Goal: Find specific page/section: Find specific page/section

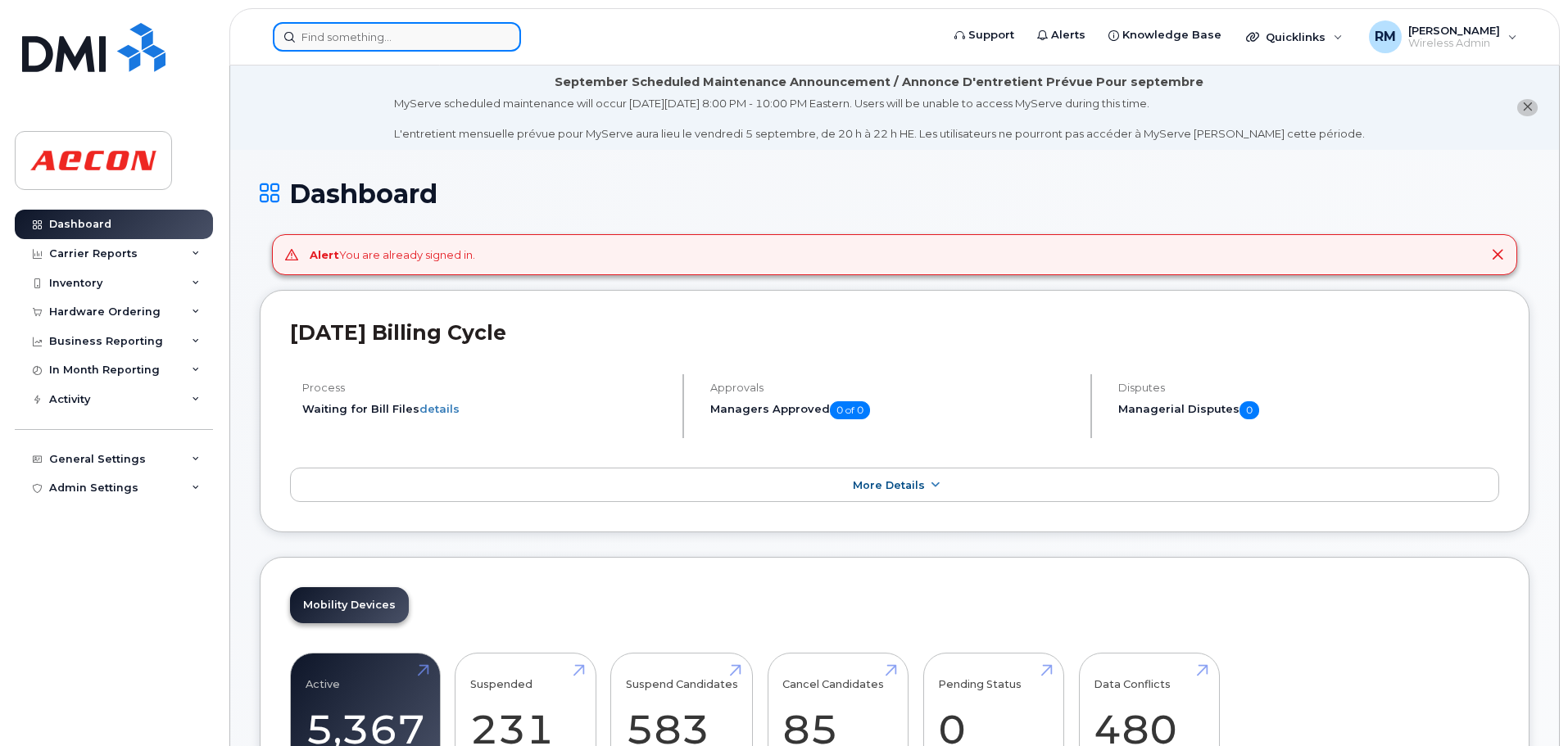
click at [386, 39] on input at bounding box center [397, 36] width 248 height 30
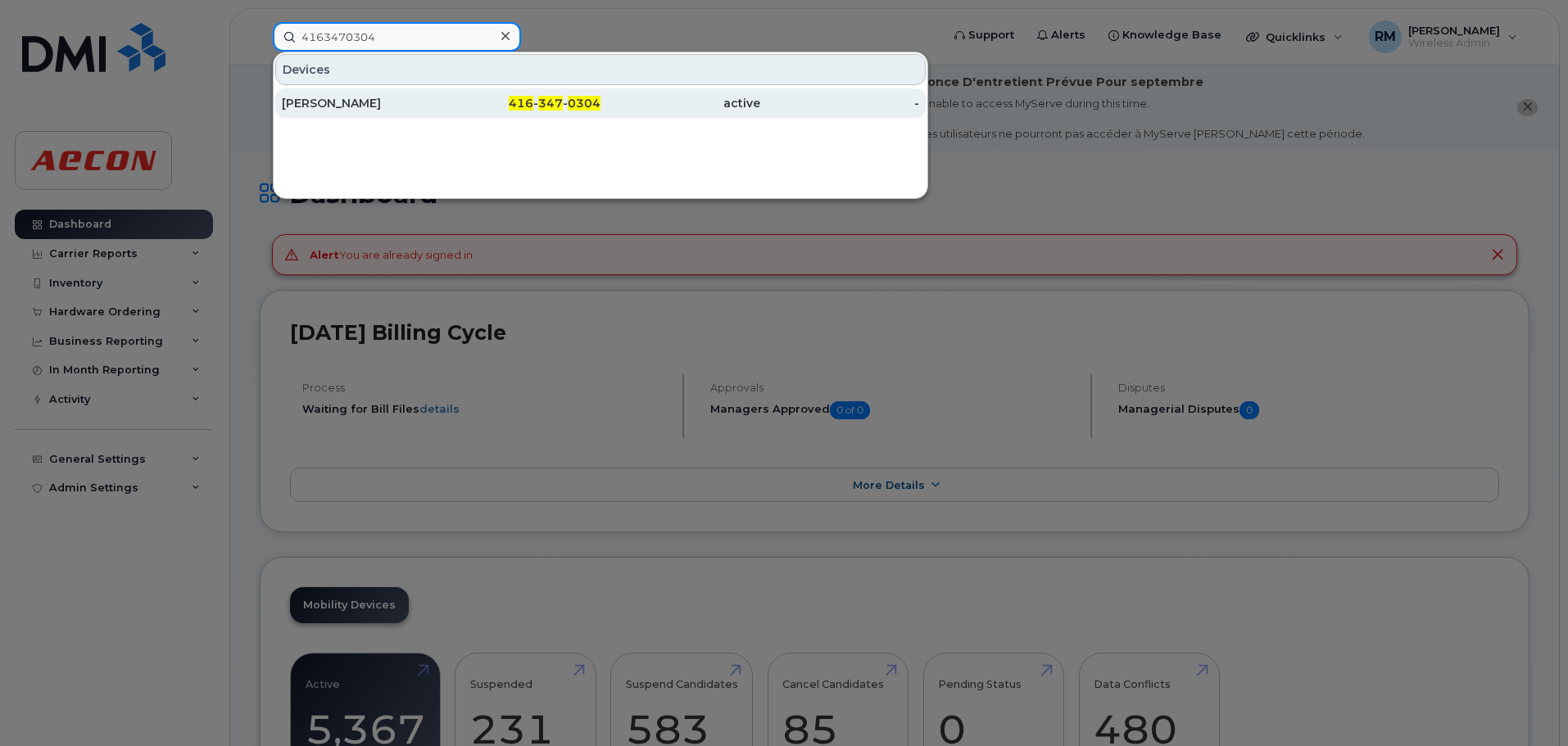
type input "4163470304"
click at [554, 107] on span "347" at bounding box center [550, 103] width 24 height 15
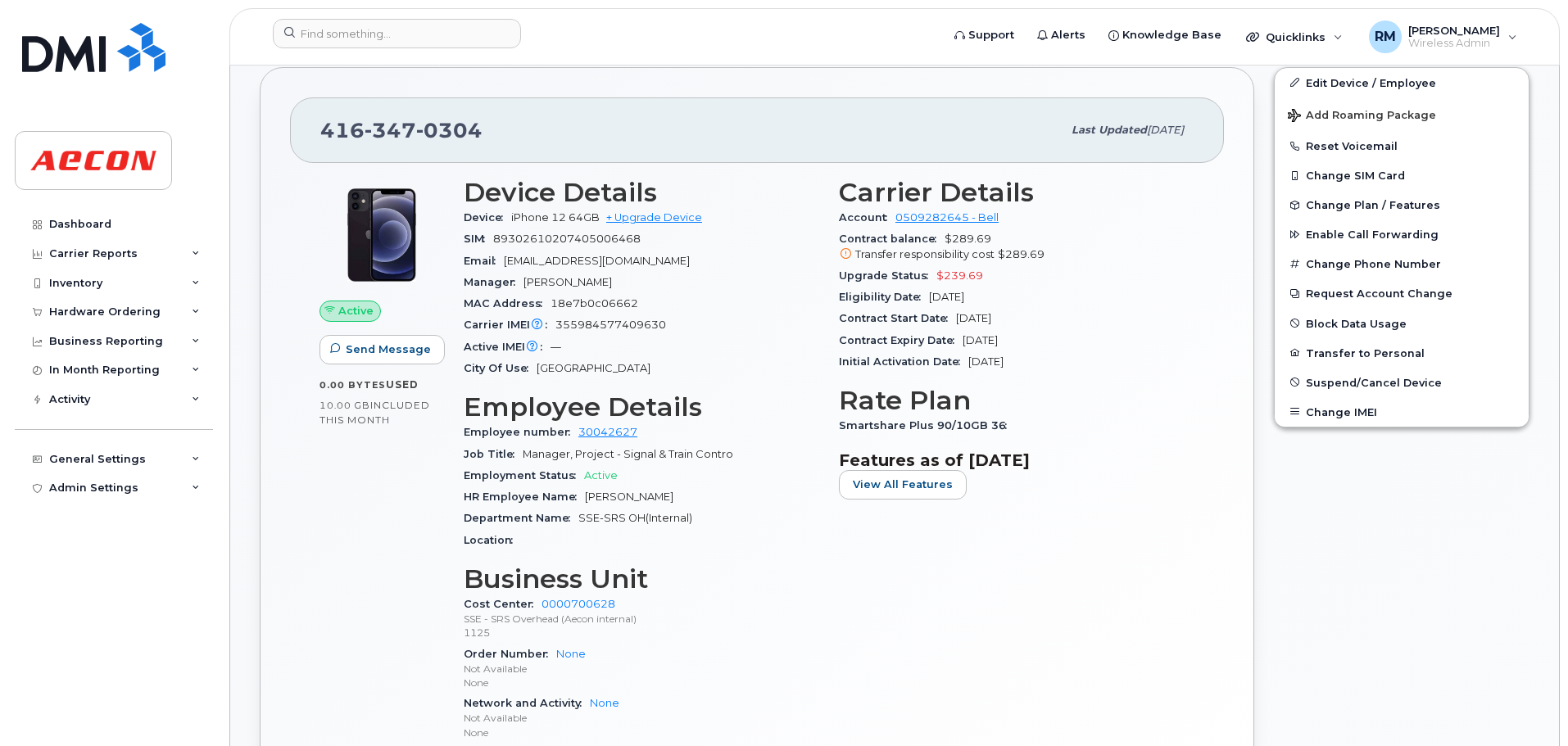
scroll to position [491, 0]
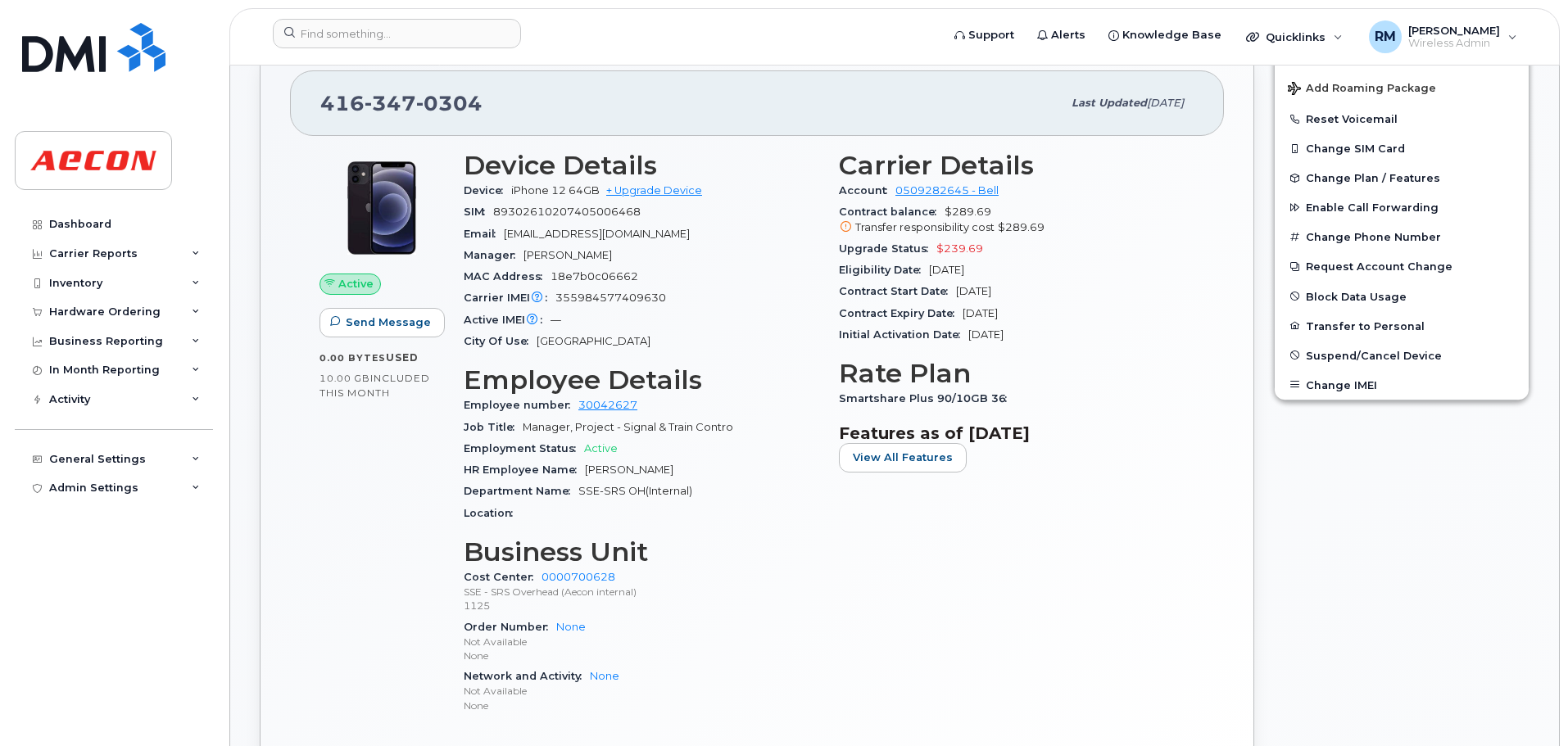
drag, startPoint x: 583, startPoint y: 466, endPoint x: 731, endPoint y: 466, distance: 148.0
click at [731, 466] on div "HR Employee Name Mohamed Mohannad" at bounding box center [642, 470] width 355 height 21
copy span "Mohamed Mohannad"
drag, startPoint x: 840, startPoint y: 394, endPoint x: 1007, endPoint y: 398, distance: 167.0
click at [1007, 398] on div "Smartshare Plus 90/10GB 36" at bounding box center [1016, 398] width 355 height 21
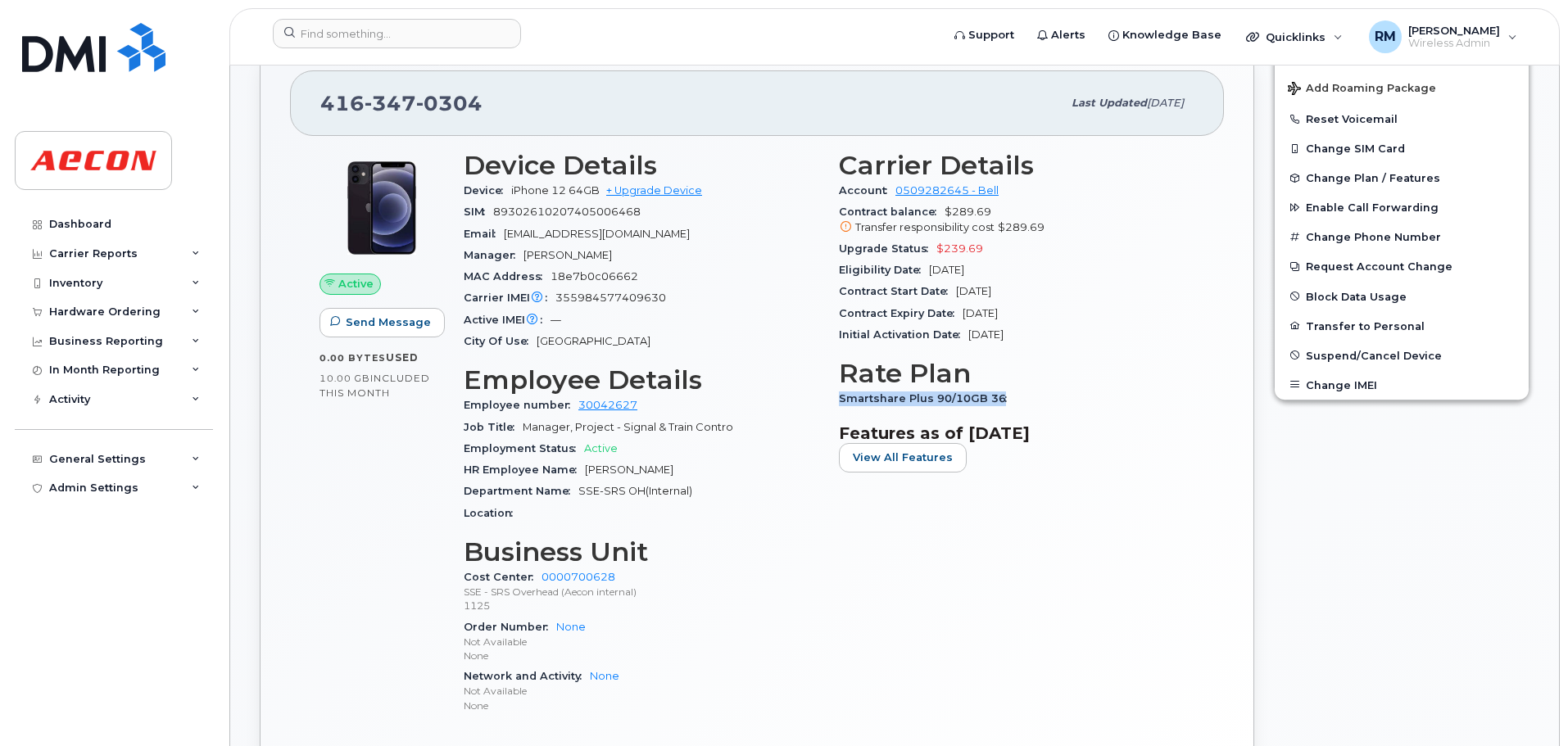
copy span "Smartshare Plus 90/10GB 36"
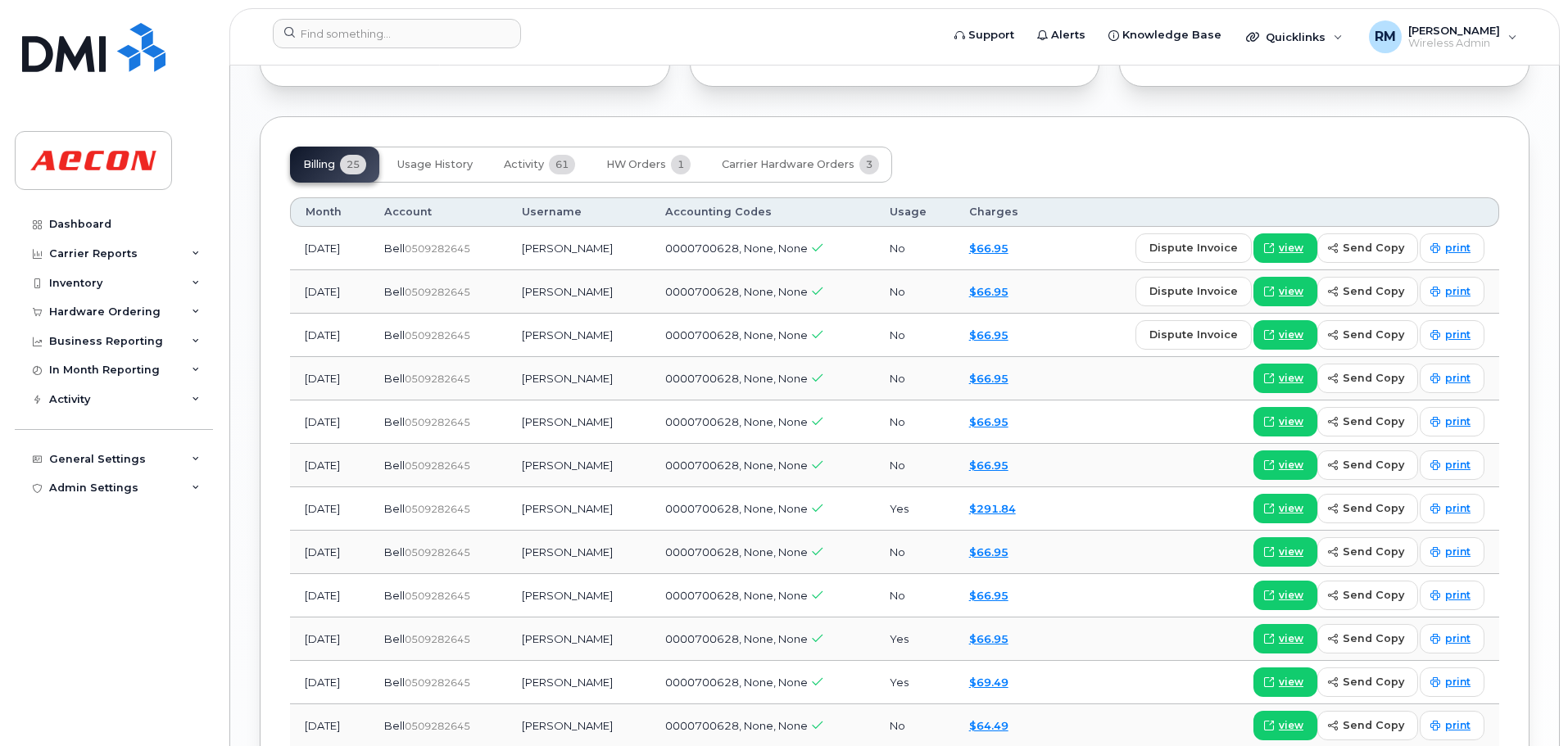
scroll to position [1884, 0]
click at [1290, 247] on span "view" at bounding box center [1291, 247] width 24 height 15
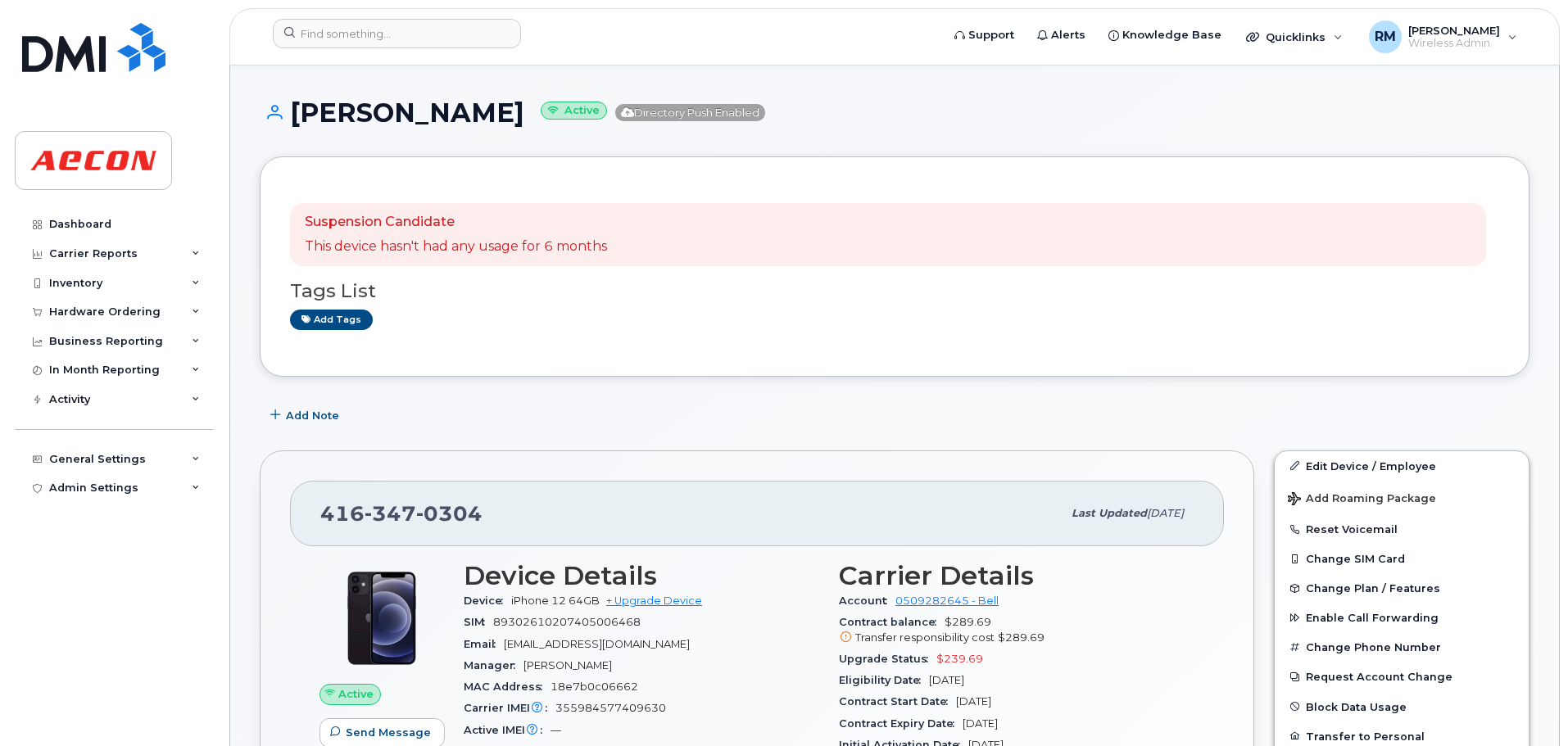
scroll to position [410, 0]
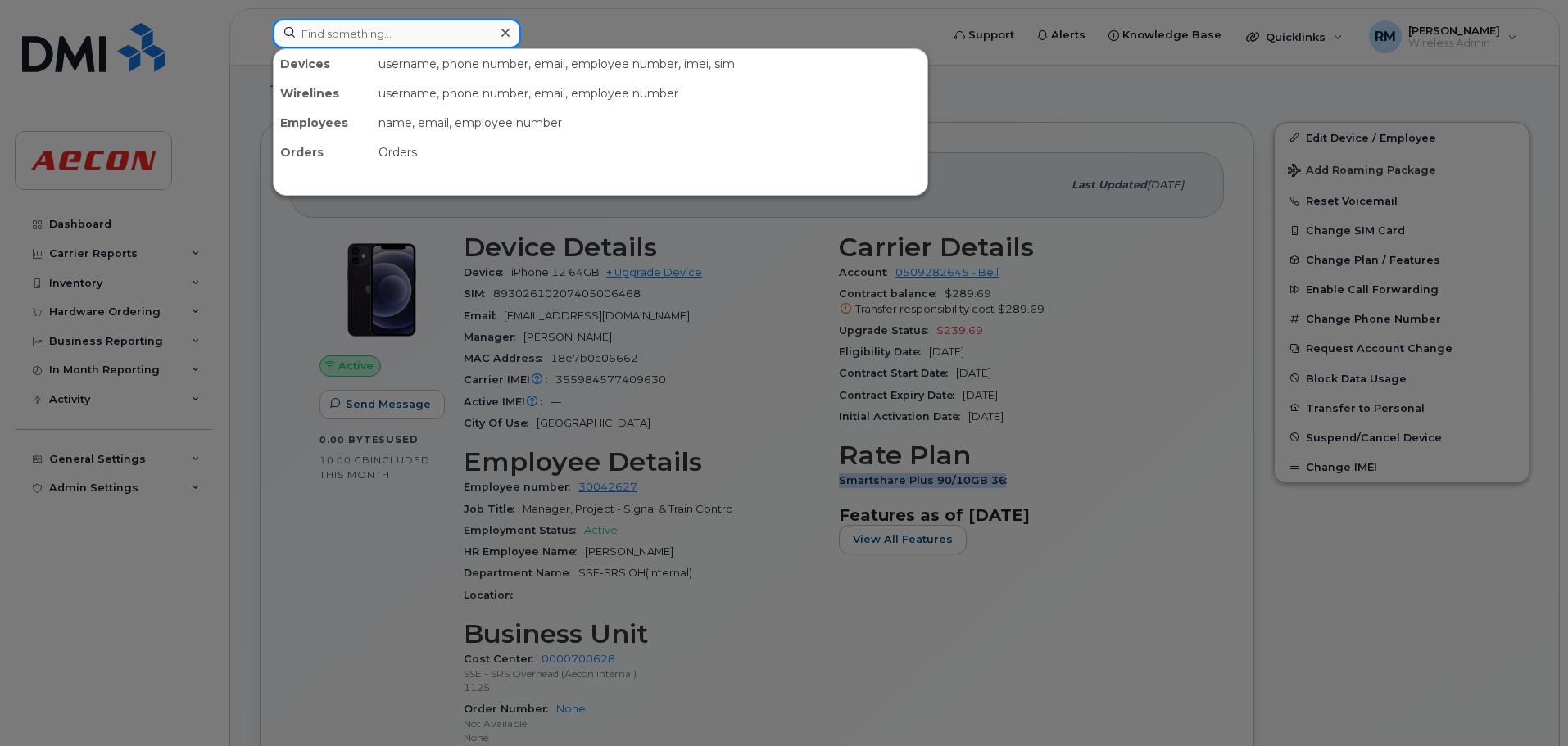
click at [405, 34] on input at bounding box center [397, 34] width 248 height 30
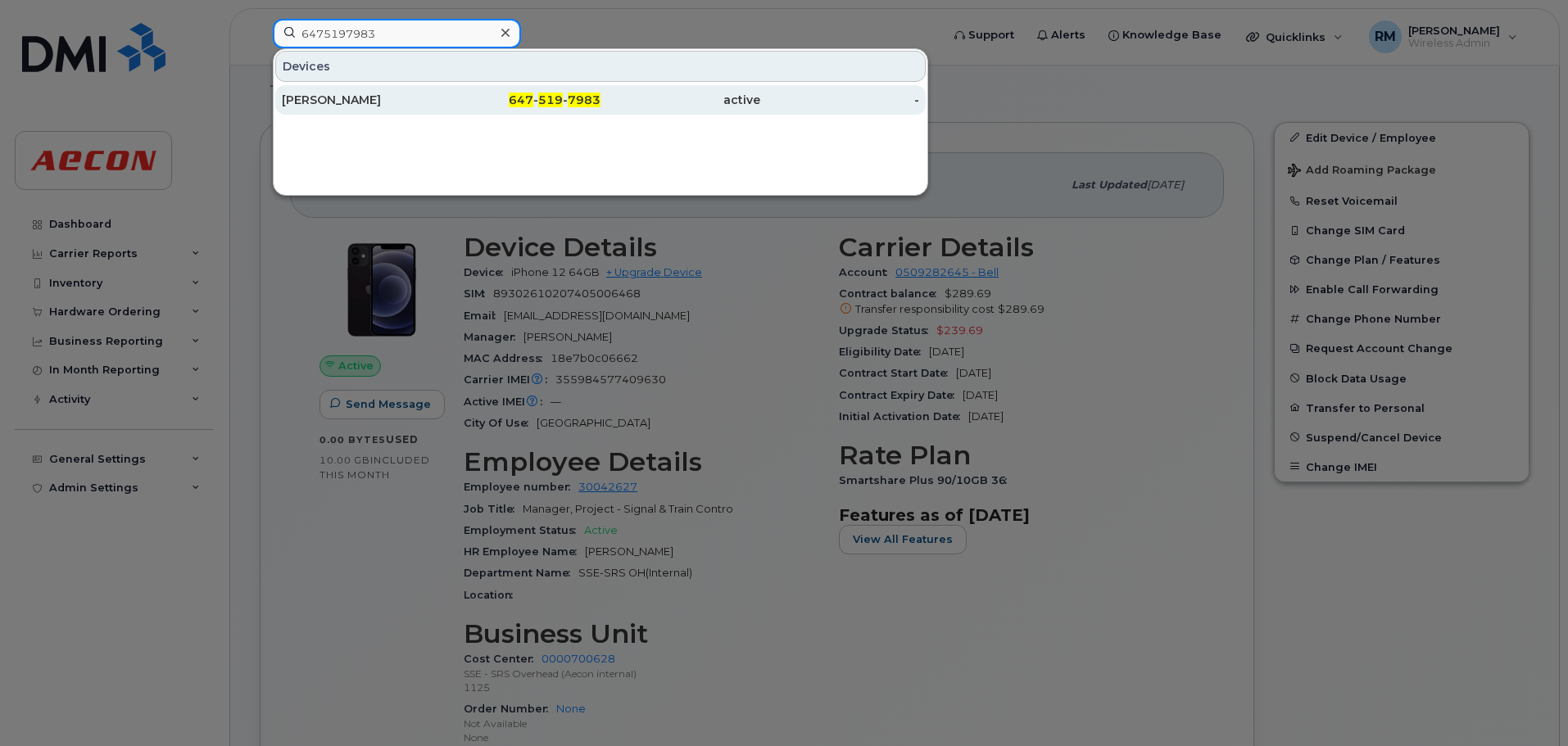
type input "6475197983"
click at [566, 103] on div "647 - 519 - 7983" at bounding box center [521, 100] width 160 height 16
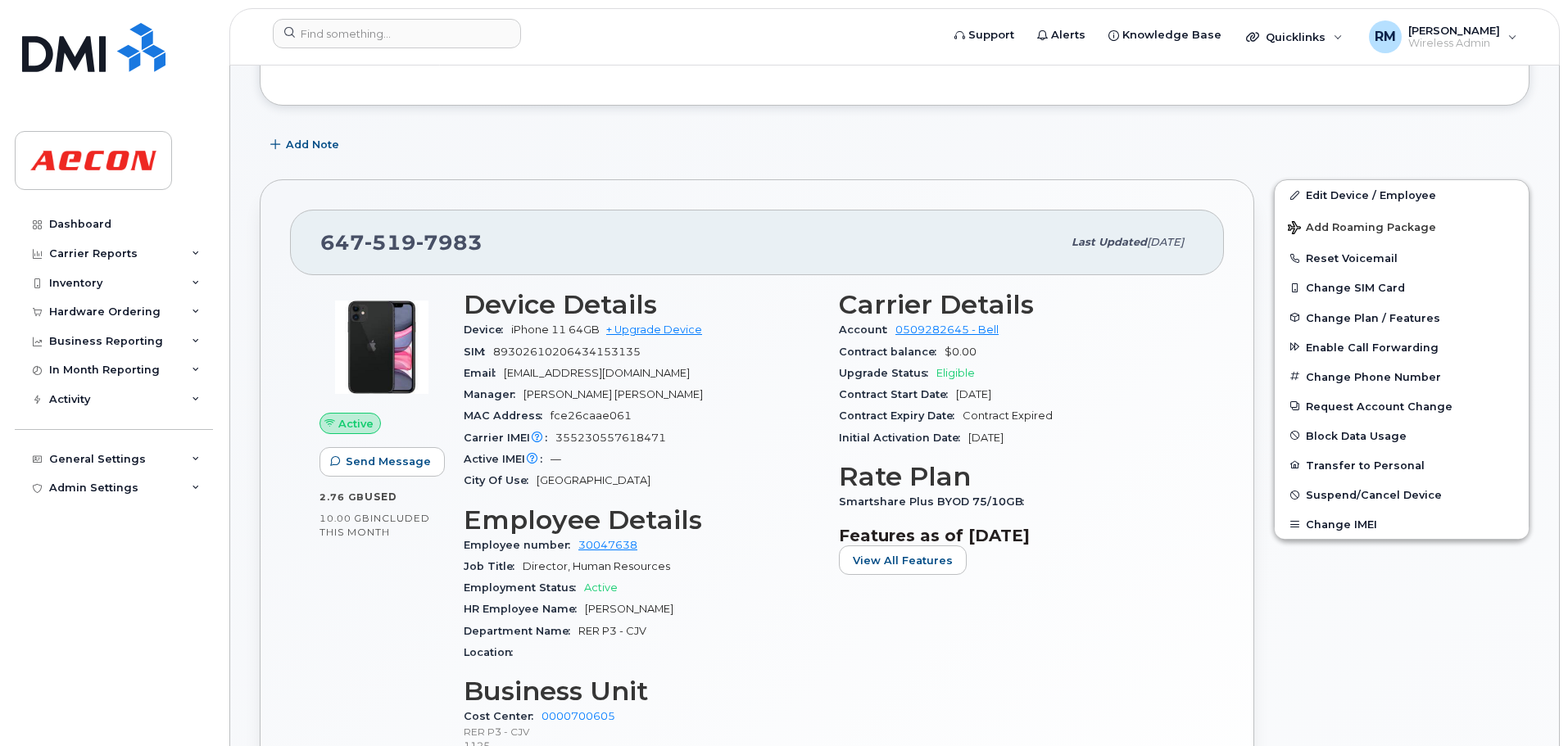
scroll to position [410, 0]
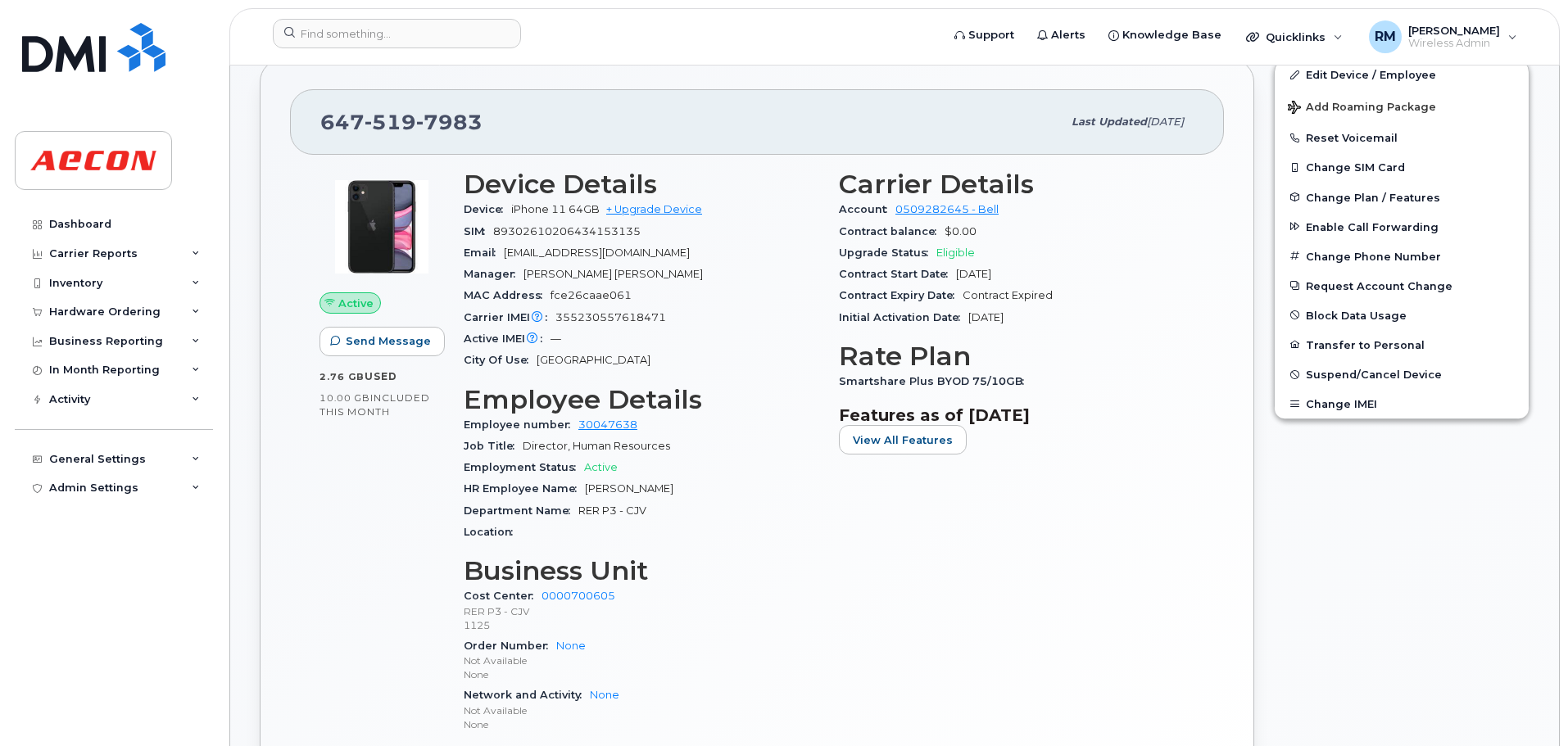
click at [583, 490] on span "HR Employee Name" at bounding box center [525, 489] width 121 height 13
drag, startPoint x: 585, startPoint y: 489, endPoint x: 804, endPoint y: 489, distance: 219.0
click at [804, 489] on div "HR Employee Name Andrea Malone" at bounding box center [642, 489] width 355 height 21
copy span "Andrea Malone"
click at [845, 376] on span "Smartshare Plus BYOD 75/10GB" at bounding box center [934, 382] width 193 height 13
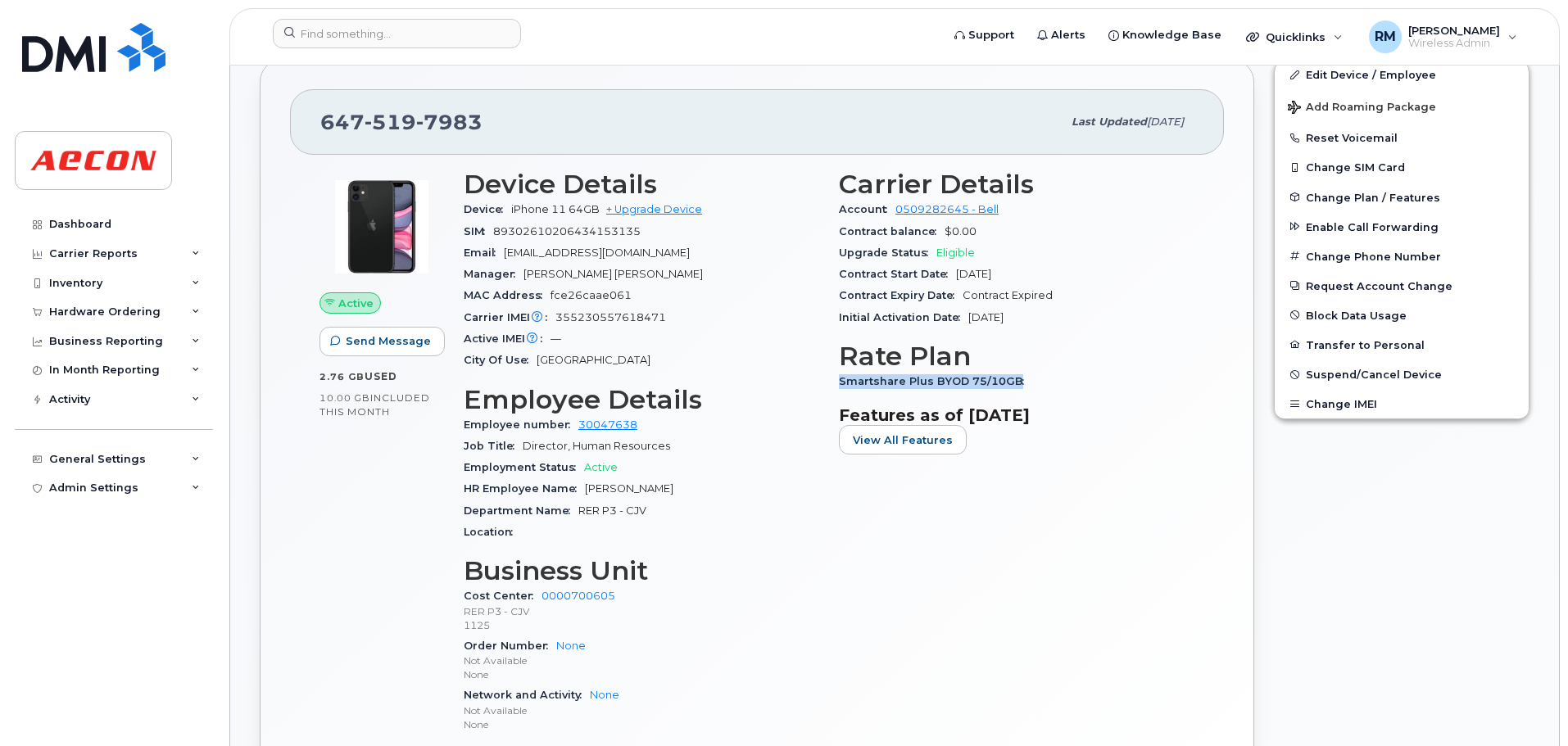
drag, startPoint x: 839, startPoint y: 381, endPoint x: 1037, endPoint y: 382, distance: 198.0
click at [1037, 382] on div "Smartshare Plus BYOD 75/10GB" at bounding box center [1016, 381] width 355 height 21
copy span "Smartshare Plus BYOD 75/10GB"
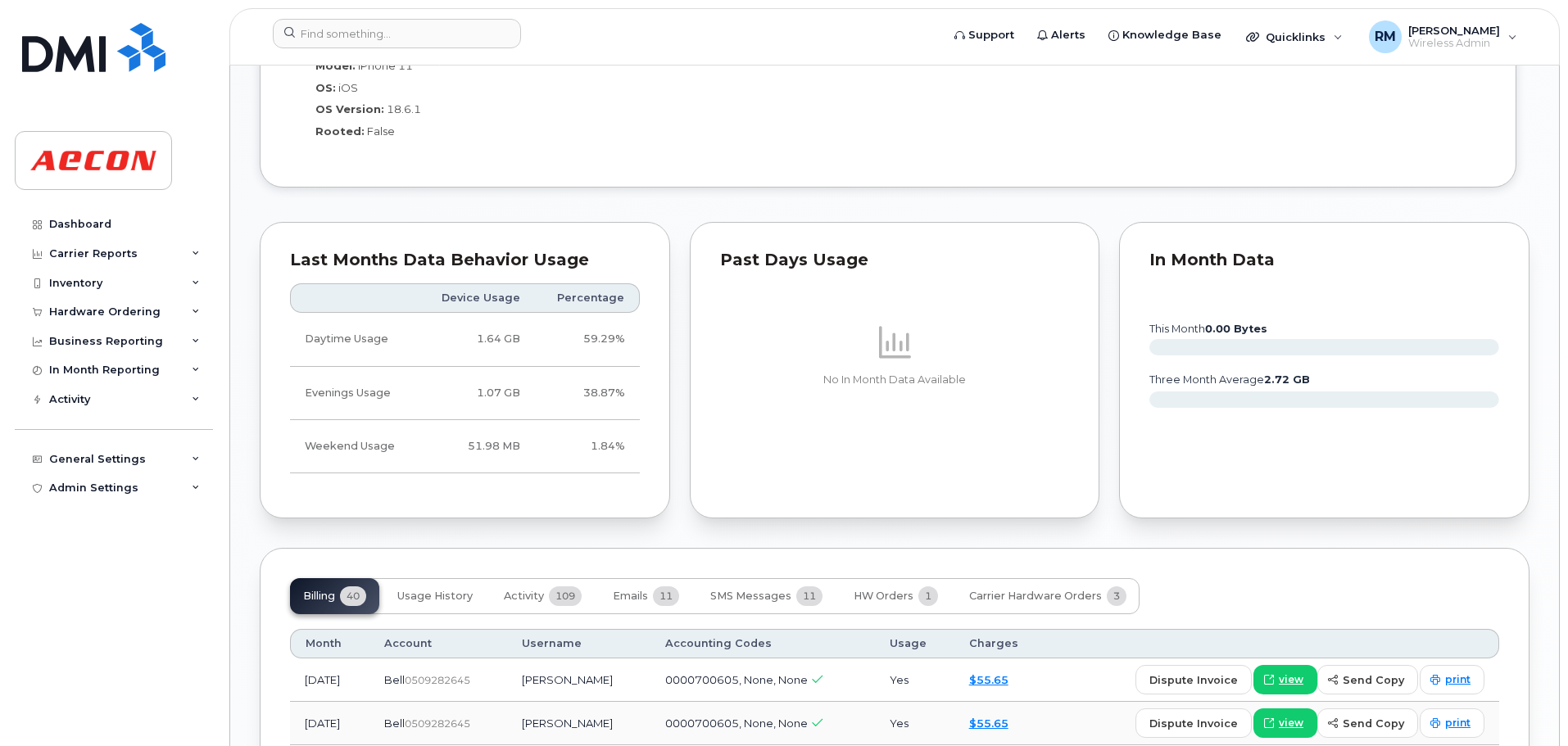
scroll to position [1720, 0]
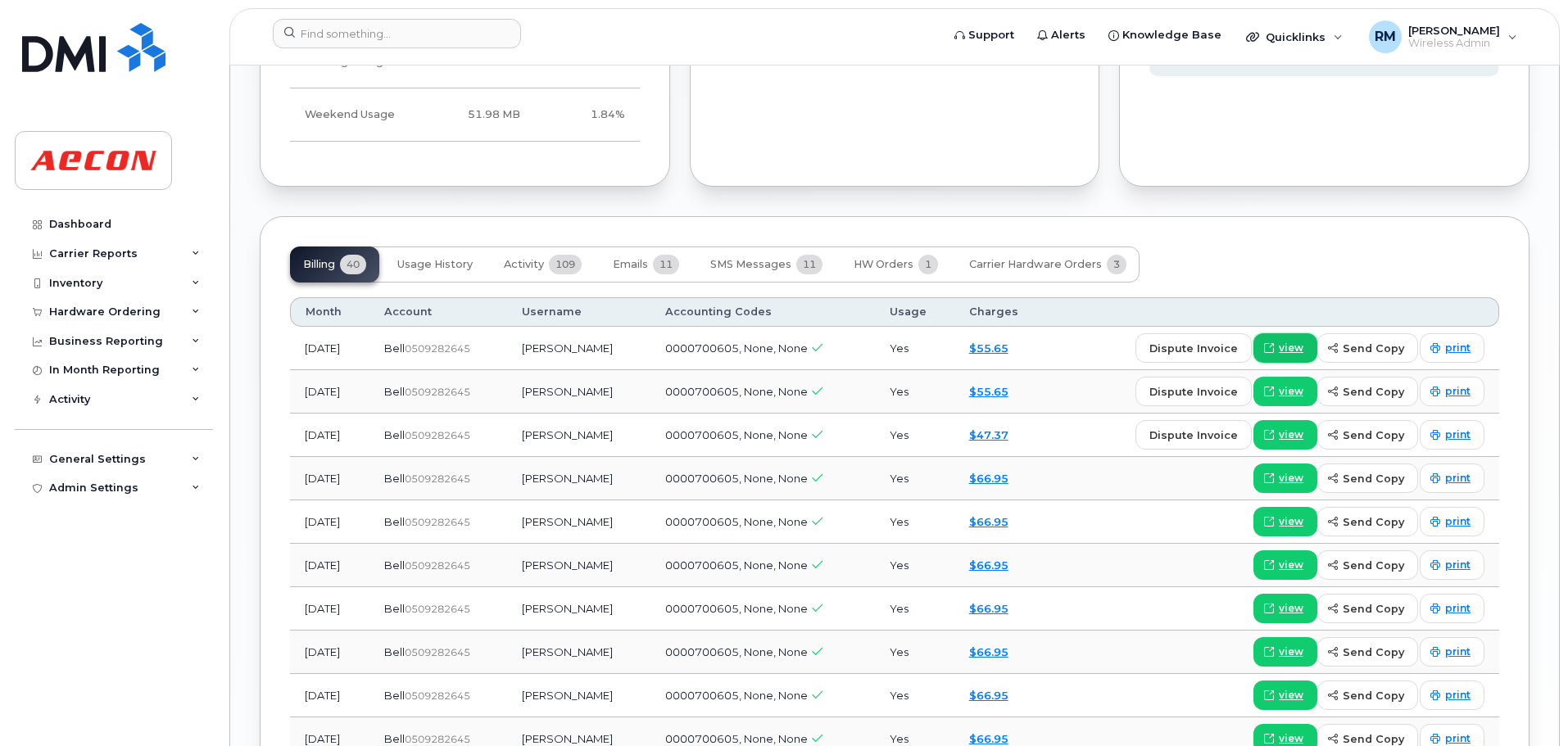
click at [1282, 345] on link "view" at bounding box center [1285, 348] width 63 height 30
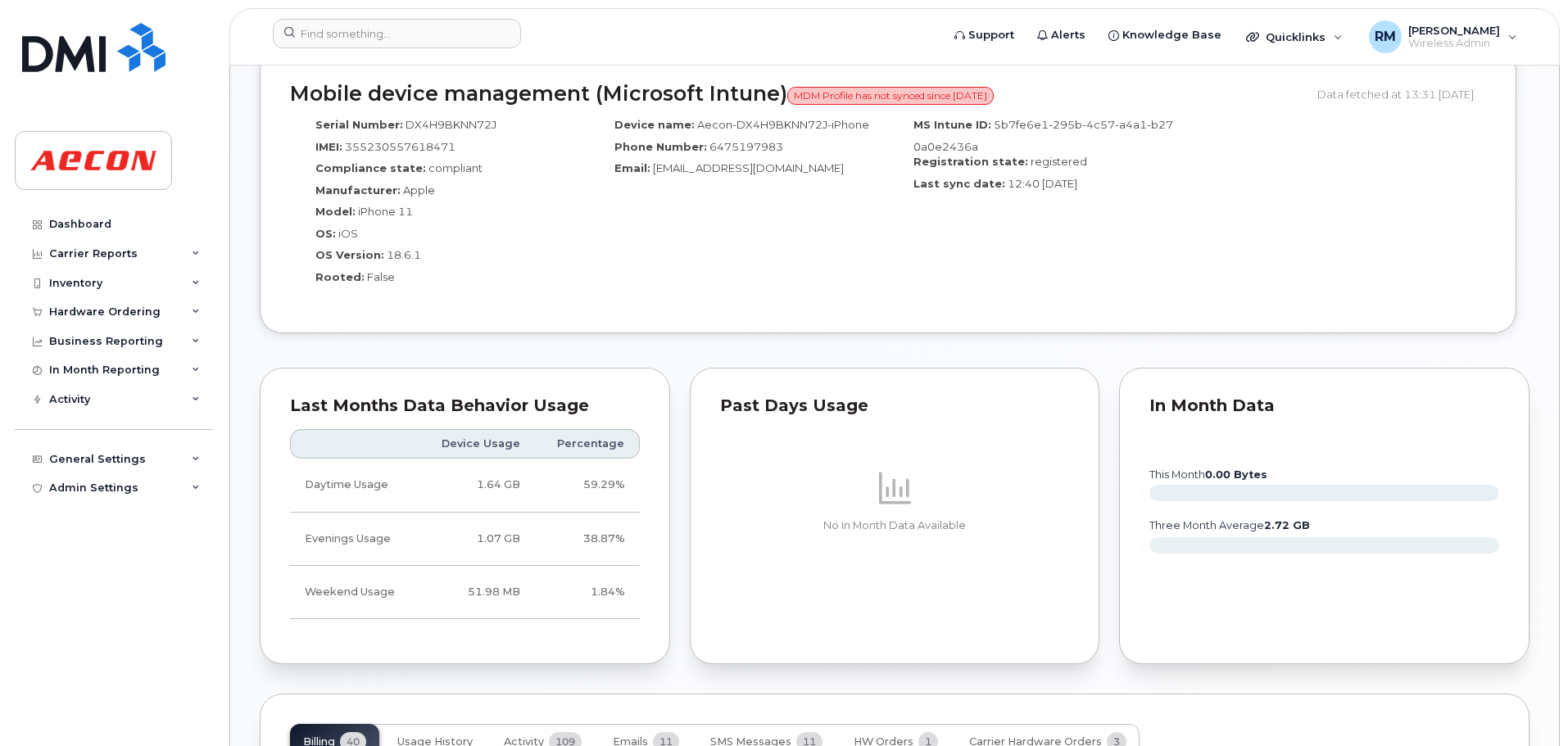
scroll to position [1229, 0]
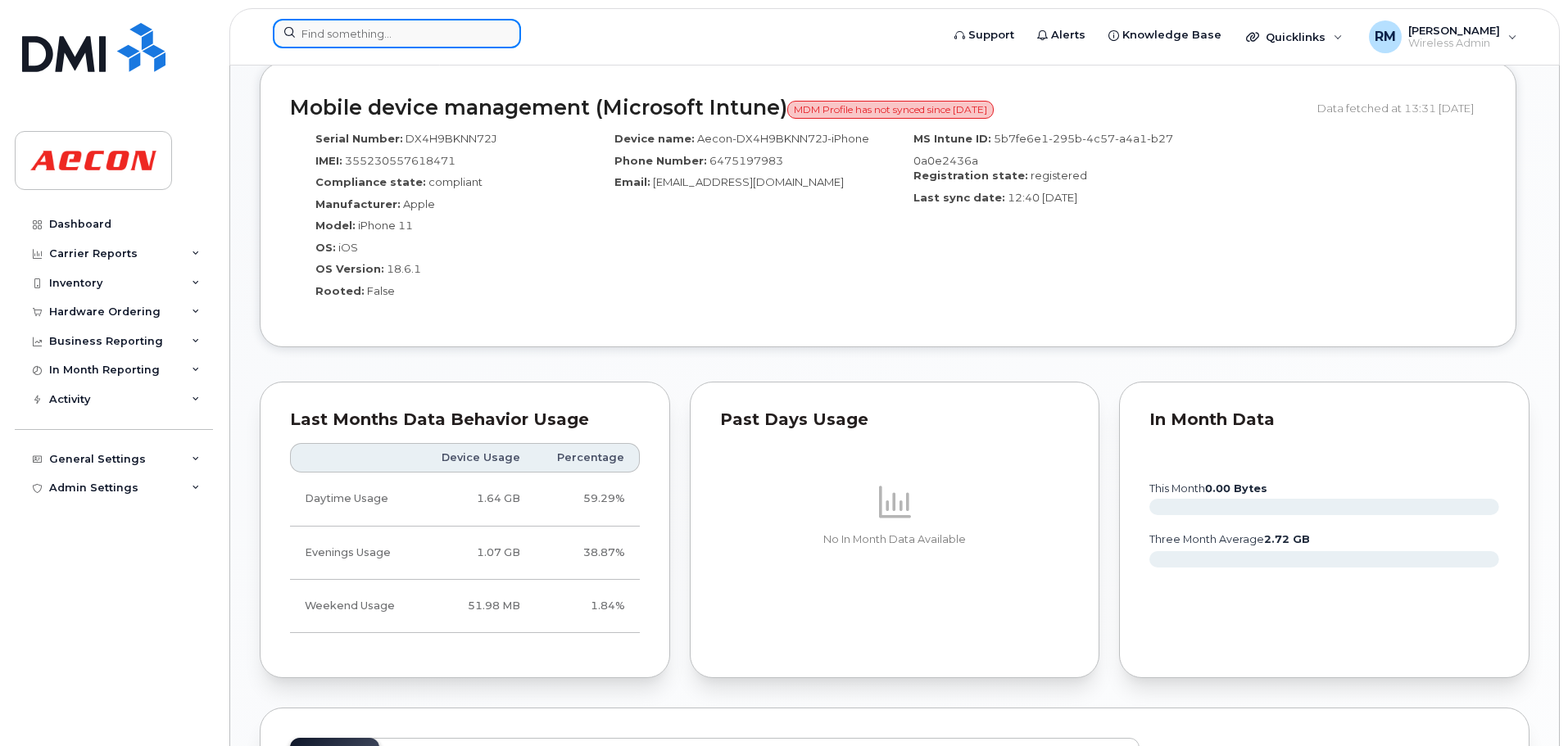
click at [373, 40] on input at bounding box center [397, 34] width 248 height 30
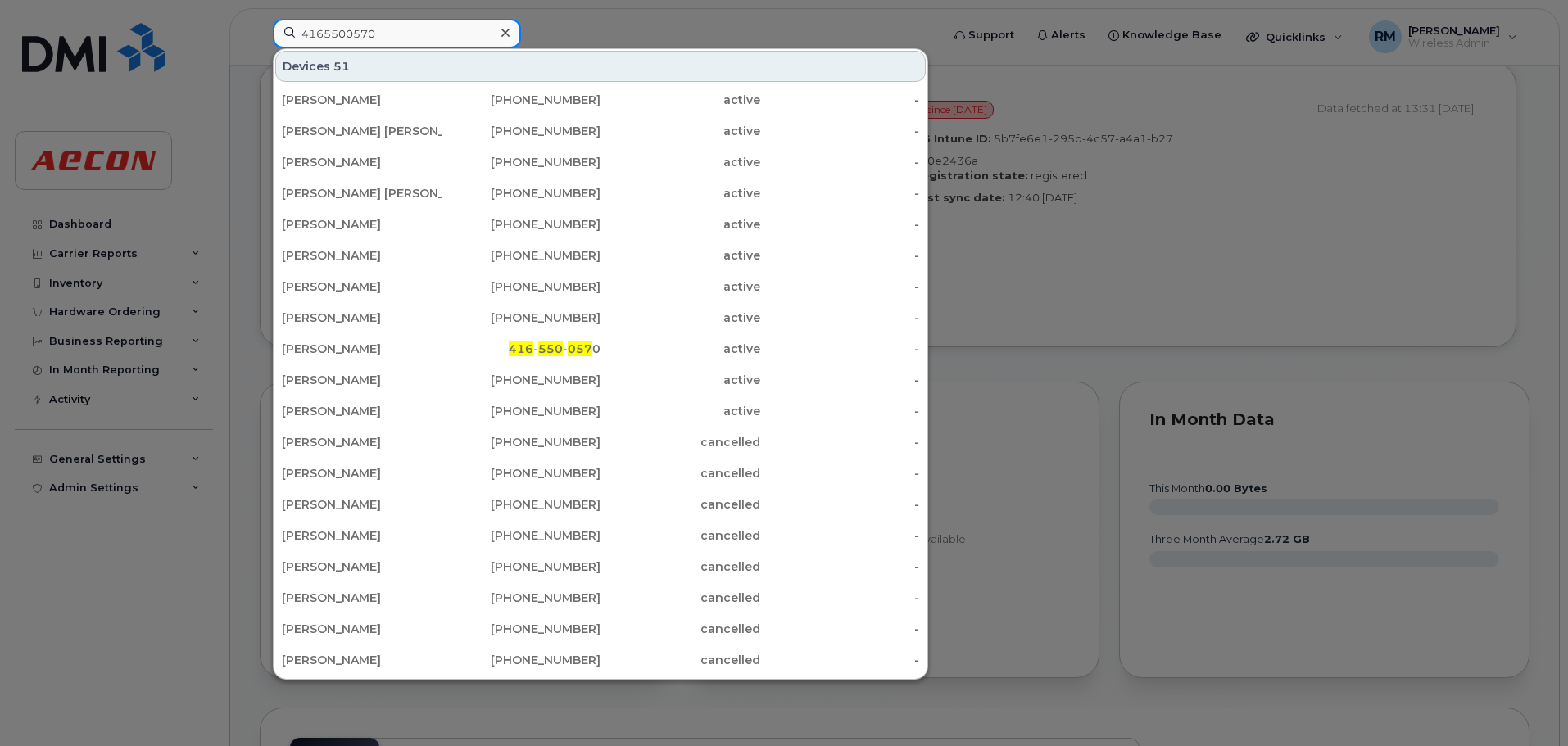
type input "4165500570"
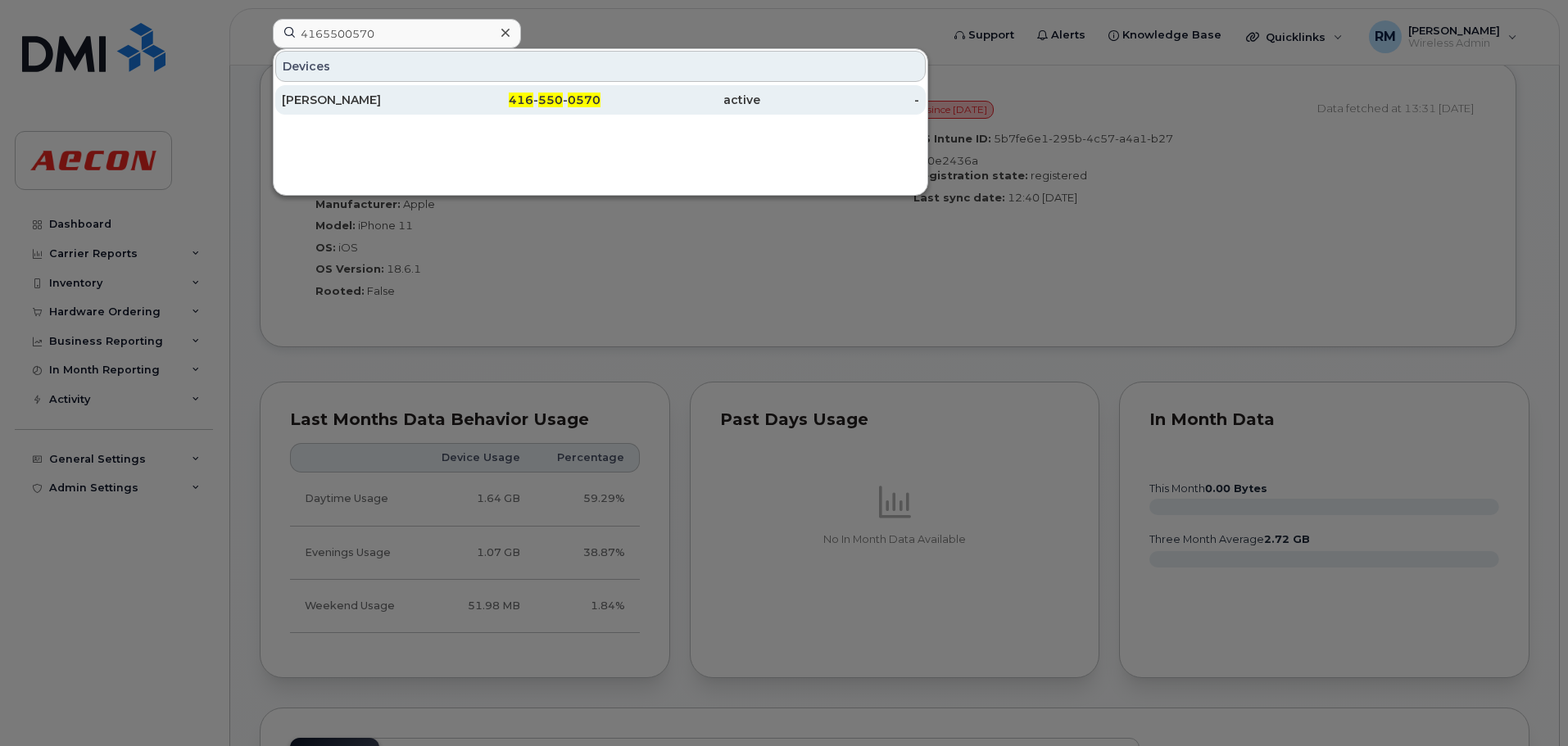
click at [557, 104] on span "550" at bounding box center [550, 100] width 24 height 15
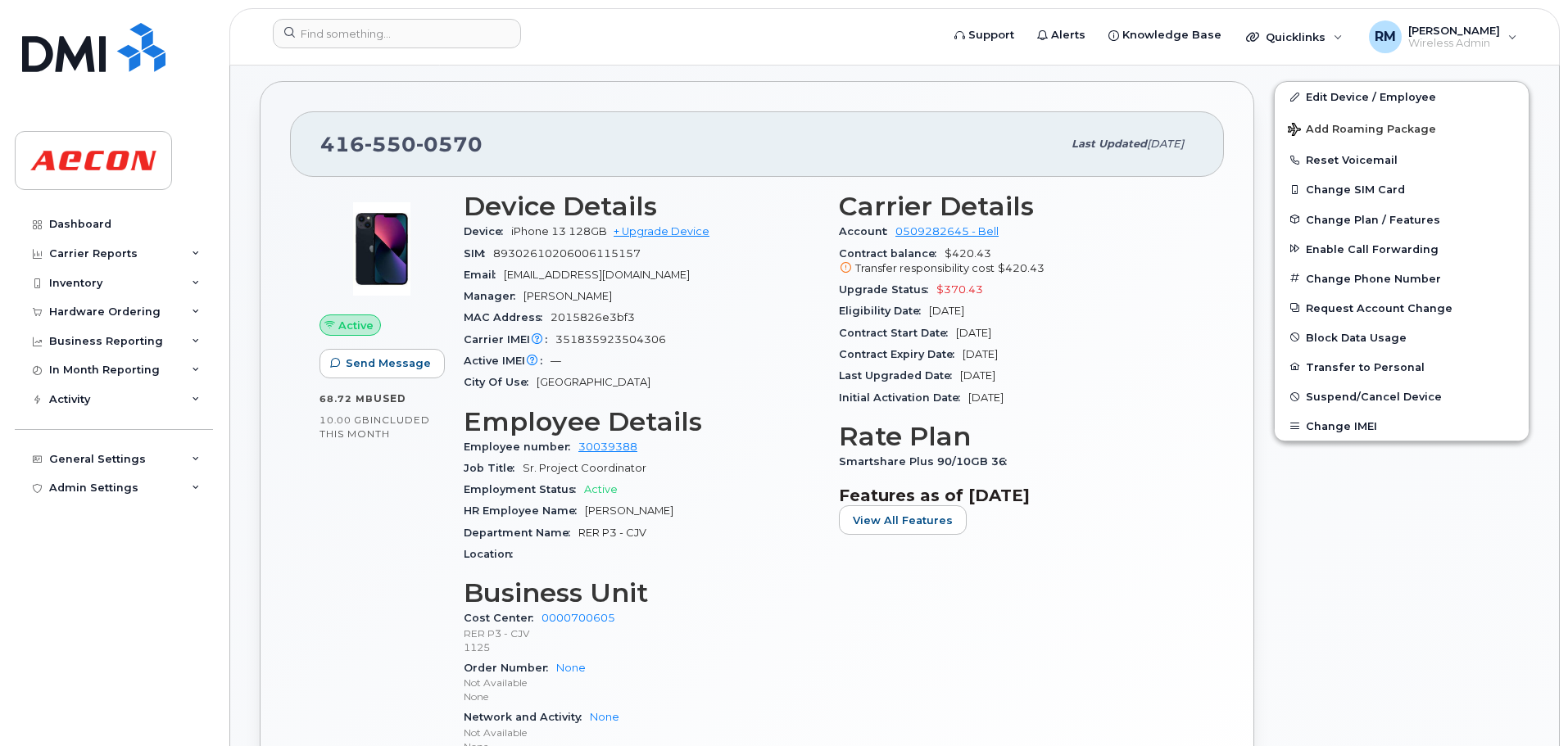
scroll to position [410, 0]
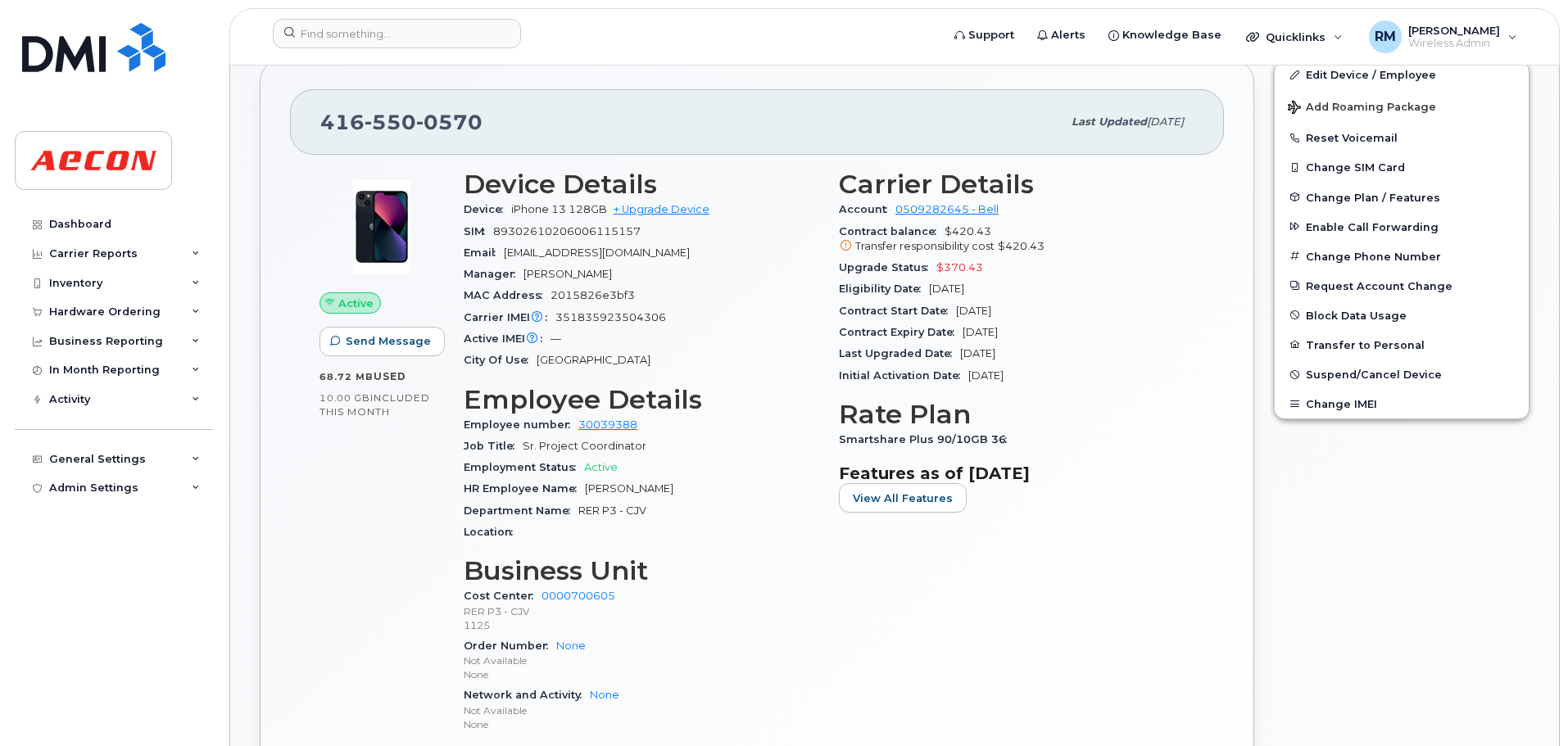
drag, startPoint x: 586, startPoint y: 488, endPoint x: 696, endPoint y: 489, distance: 110.0
click at [696, 489] on div "HR Employee Name Siobhan MacDonald" at bounding box center [642, 489] width 355 height 21
copy span "Siobhan MacDonald"
drag, startPoint x: 840, startPoint y: 436, endPoint x: 1067, endPoint y: 437, distance: 227.0
click at [1067, 437] on div "Smartshare Plus 90/10GB 36" at bounding box center [1016, 440] width 355 height 21
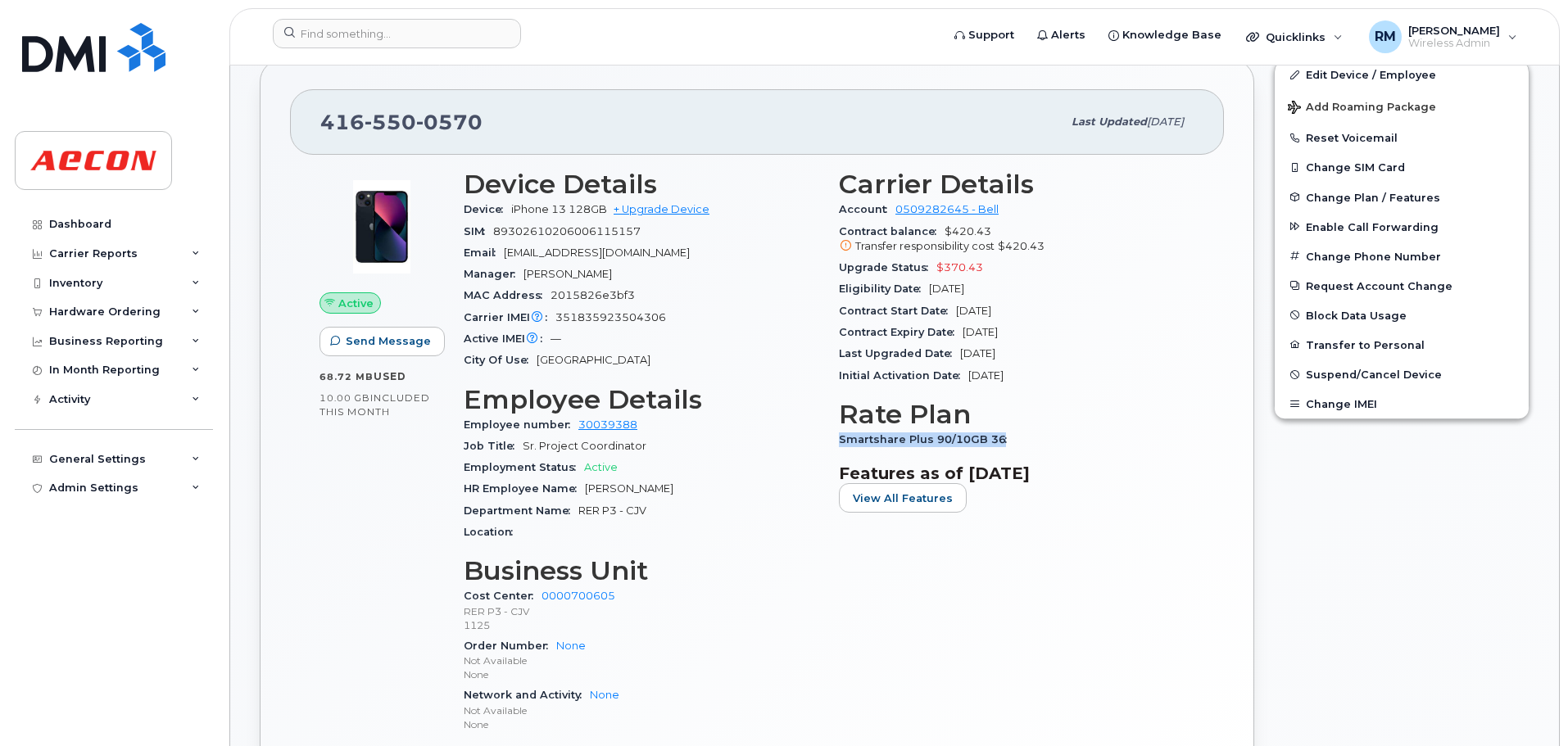
copy span "Smartshare Plus 90/10GB 36"
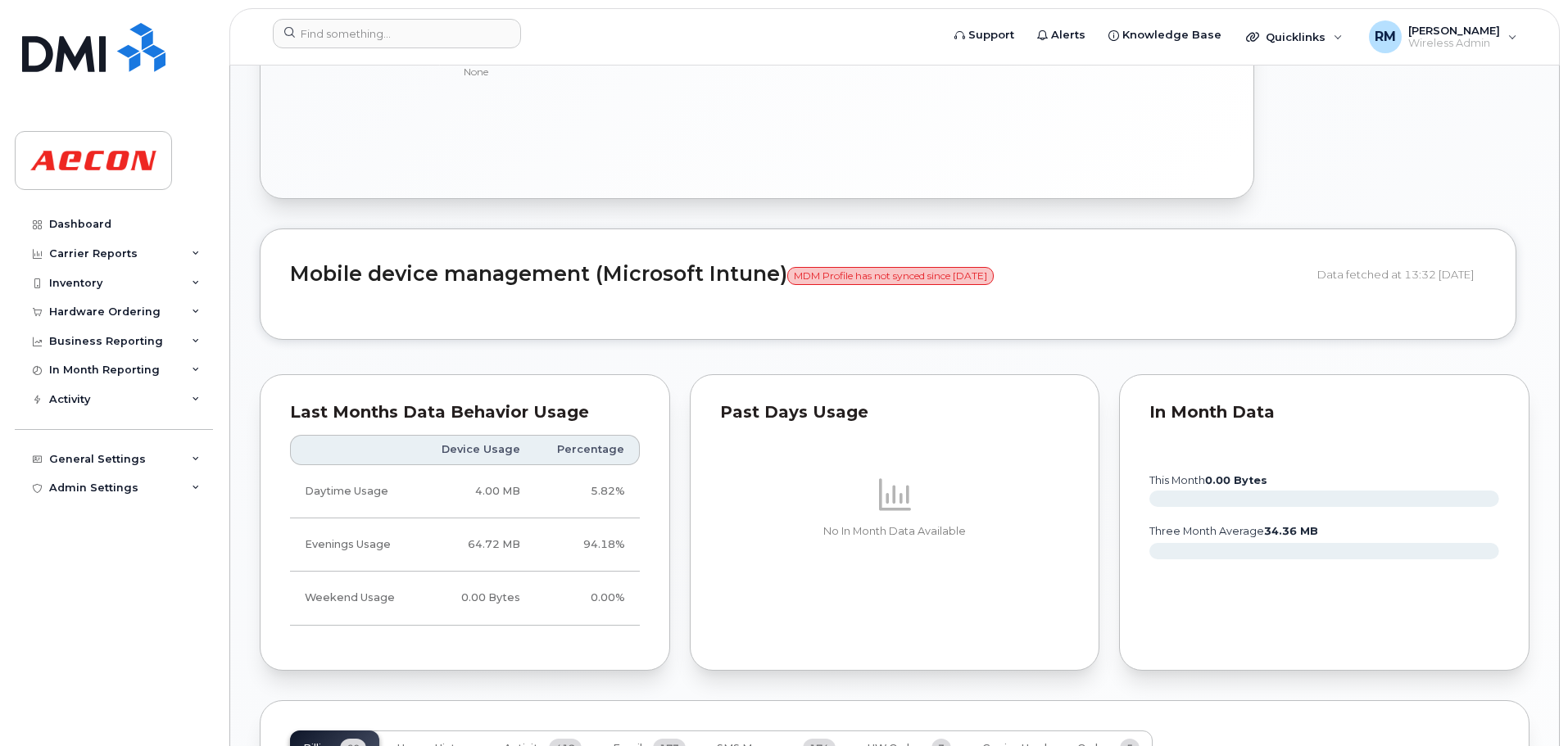
scroll to position [1311, 0]
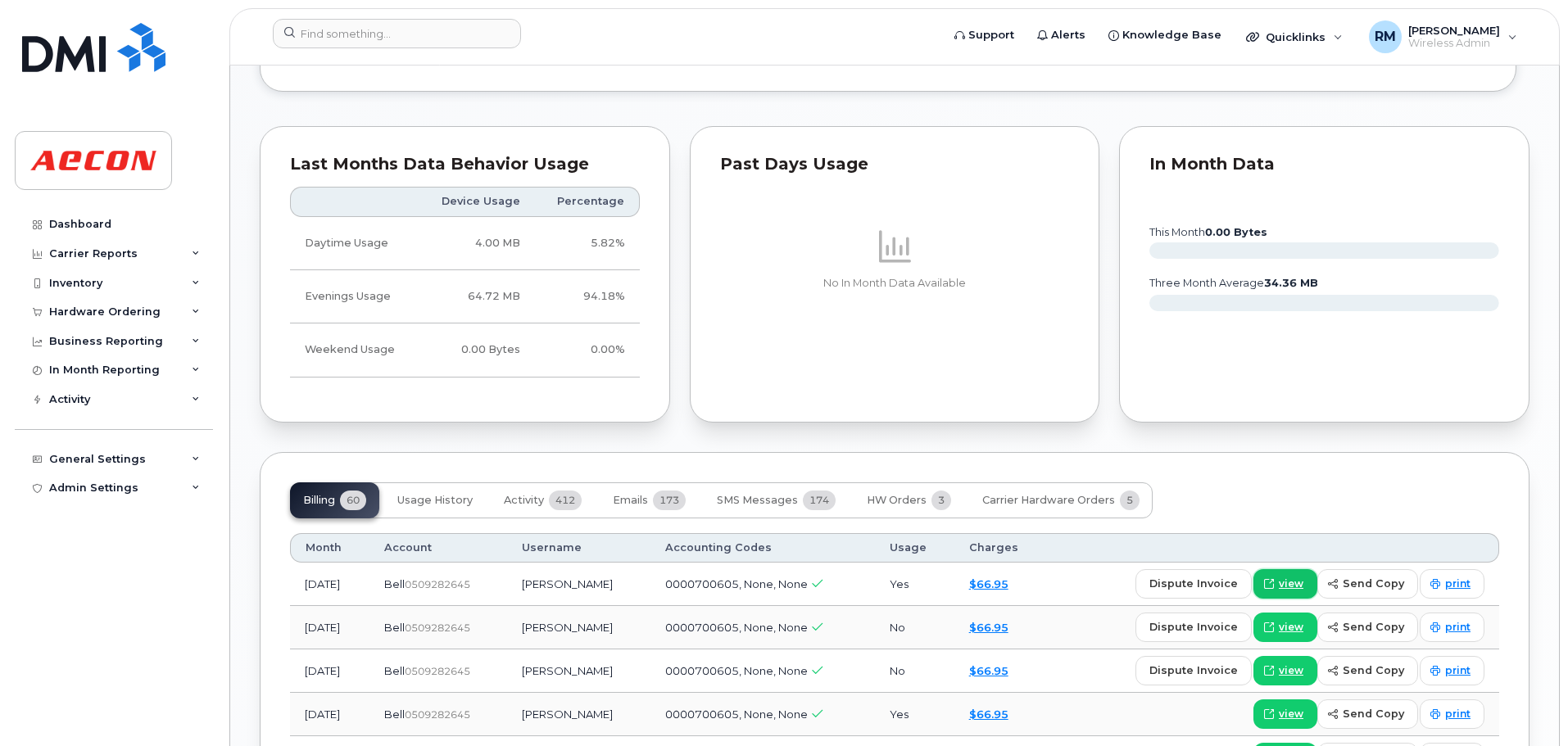
click at [1292, 583] on span "view" at bounding box center [1291, 584] width 24 height 15
click at [363, 30] on input at bounding box center [397, 34] width 248 height 30
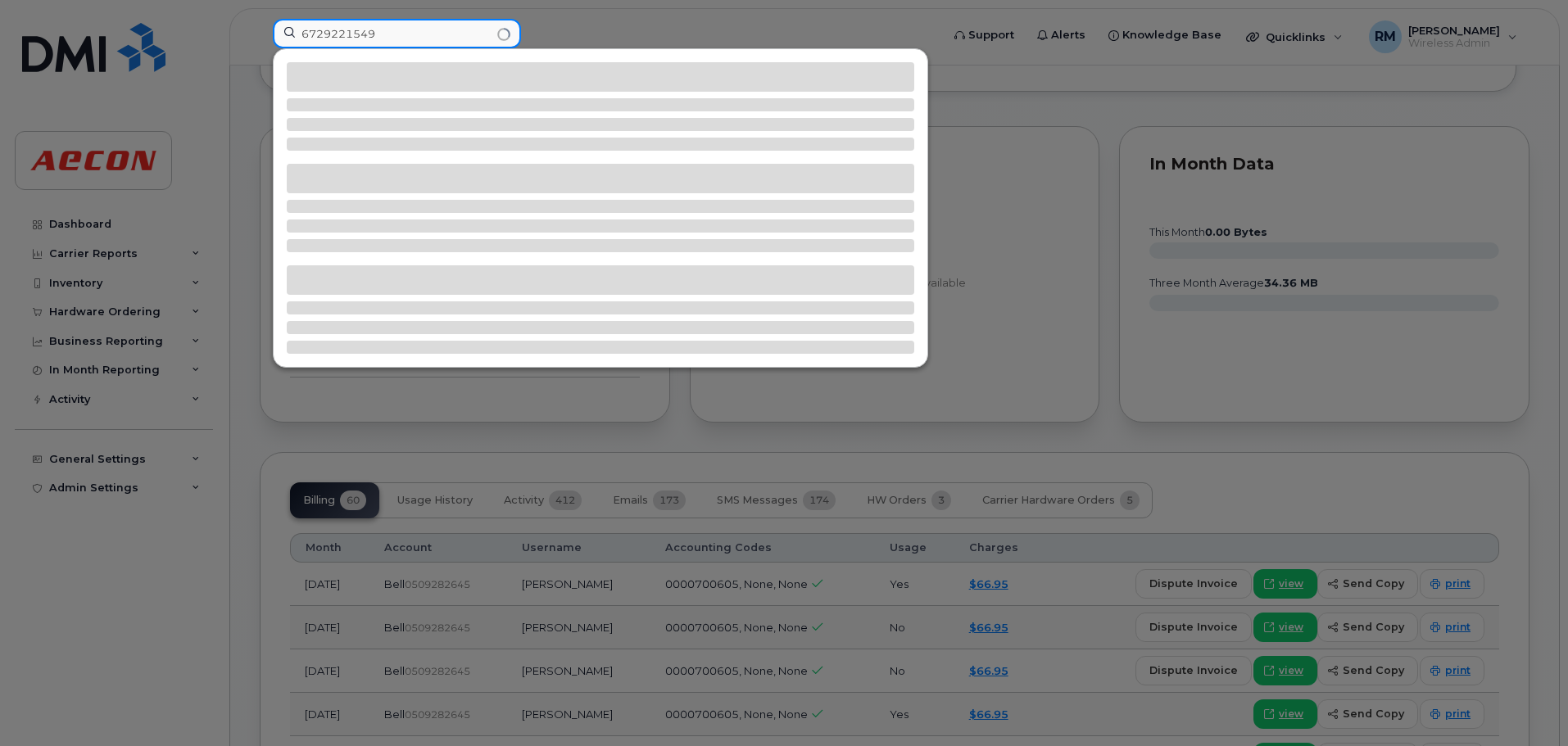
type input "6729221549"
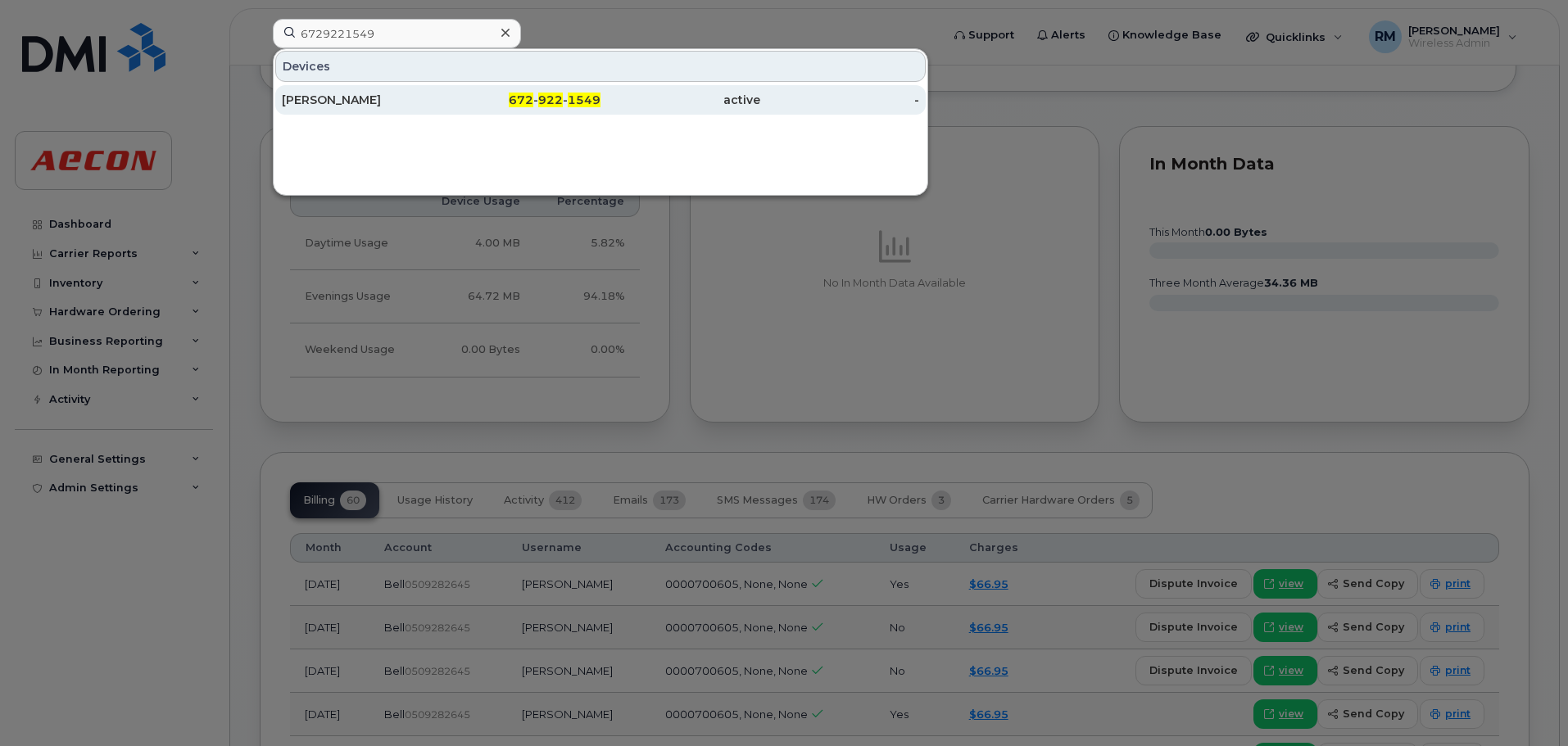
click at [527, 105] on span "672" at bounding box center [520, 100] width 24 height 15
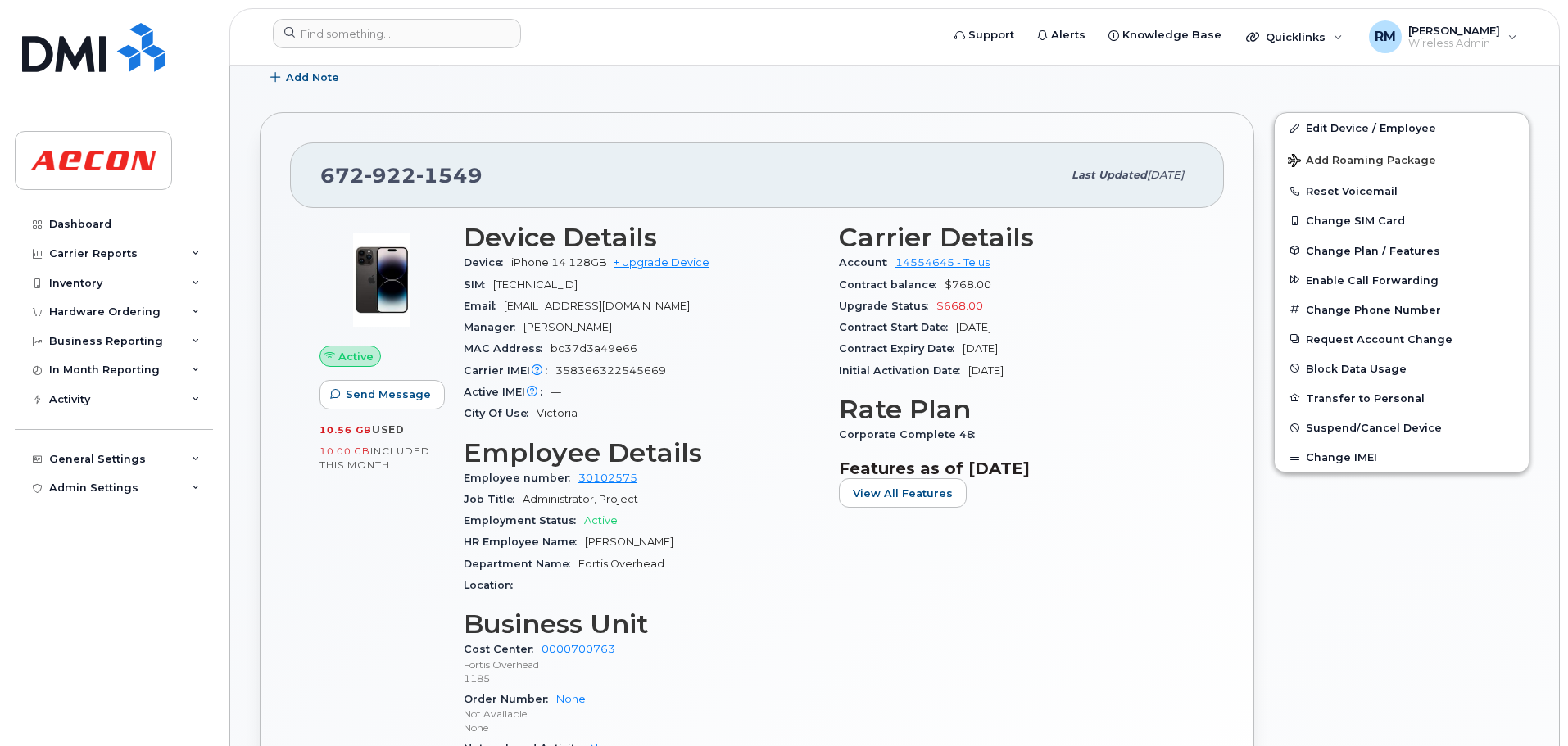
scroll to position [395, 0]
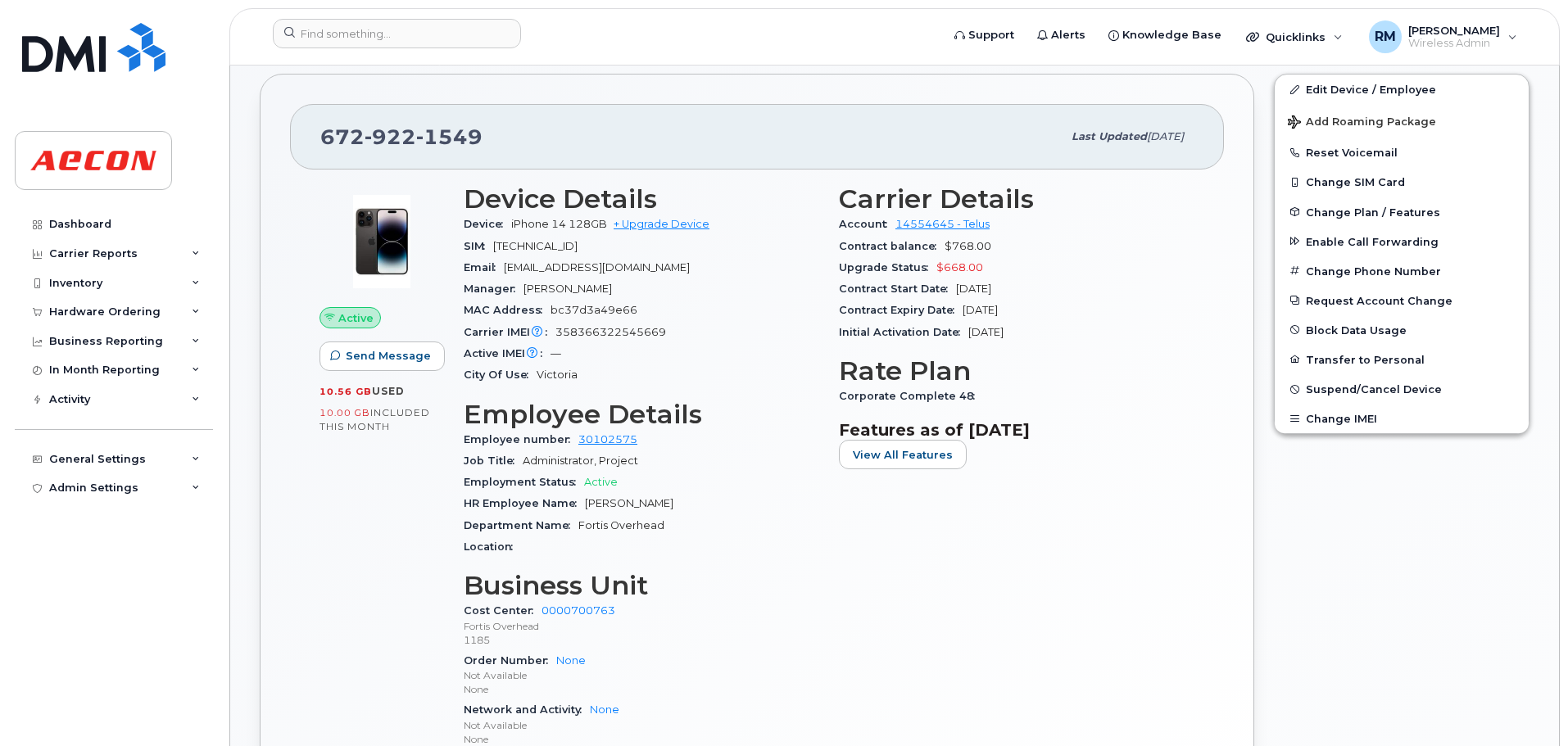
click at [583, 502] on span "HR Employee Name" at bounding box center [525, 504] width 121 height 13
drag, startPoint x: 586, startPoint y: 502, endPoint x: 648, endPoint y: 500, distance: 62.0
click at [648, 500] on div "HR Employee Name [PERSON_NAME]" at bounding box center [642, 503] width 355 height 21
copy span "[PERSON_NAME]"
drag, startPoint x: 843, startPoint y: 400, endPoint x: 1013, endPoint y: 392, distance: 170.2
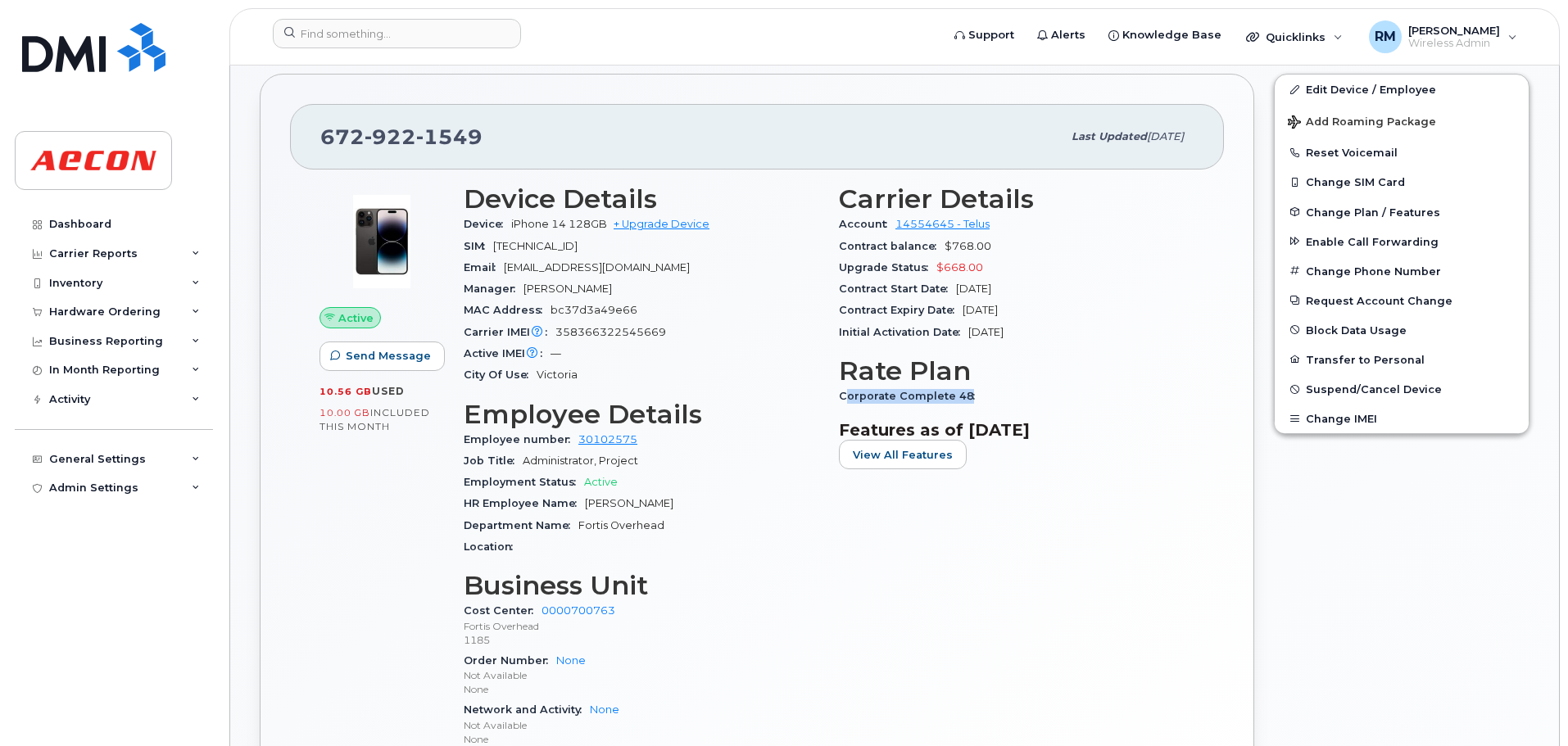
click at [1013, 392] on div "Corporate Complete 48" at bounding box center [1016, 396] width 355 height 21
copy span "orporate Complete 48"
click at [838, 397] on div "Carrier Details Account 14554645 - Telus Contract balance $768.00 Upgrade Statu…" at bounding box center [1017, 474] width 375 height 598
drag, startPoint x: 838, startPoint y: 397, endPoint x: 1018, endPoint y: 397, distance: 180.0
click at [1018, 397] on div "Corporate Complete 48" at bounding box center [1016, 396] width 355 height 21
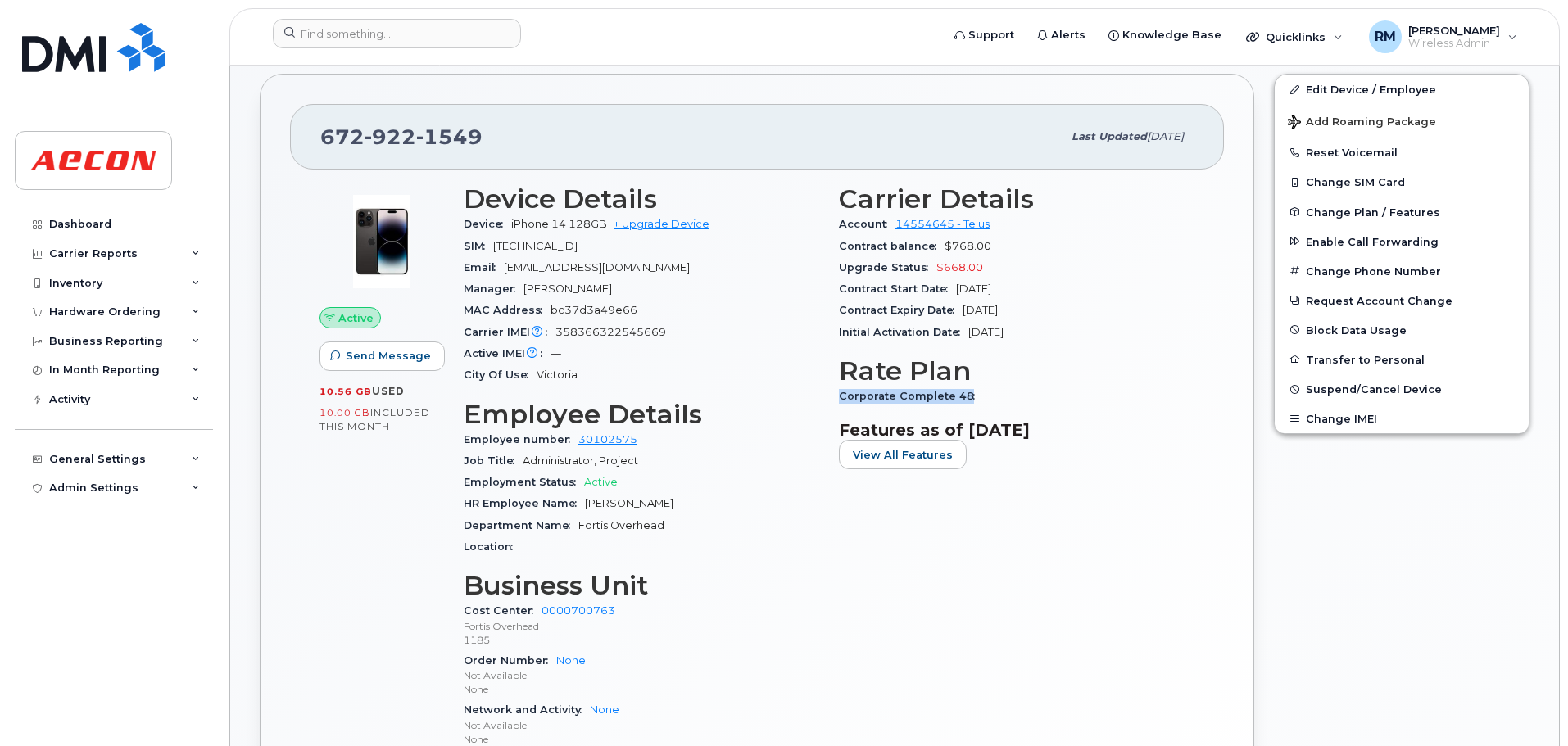
copy div "Corporate Complete 48"
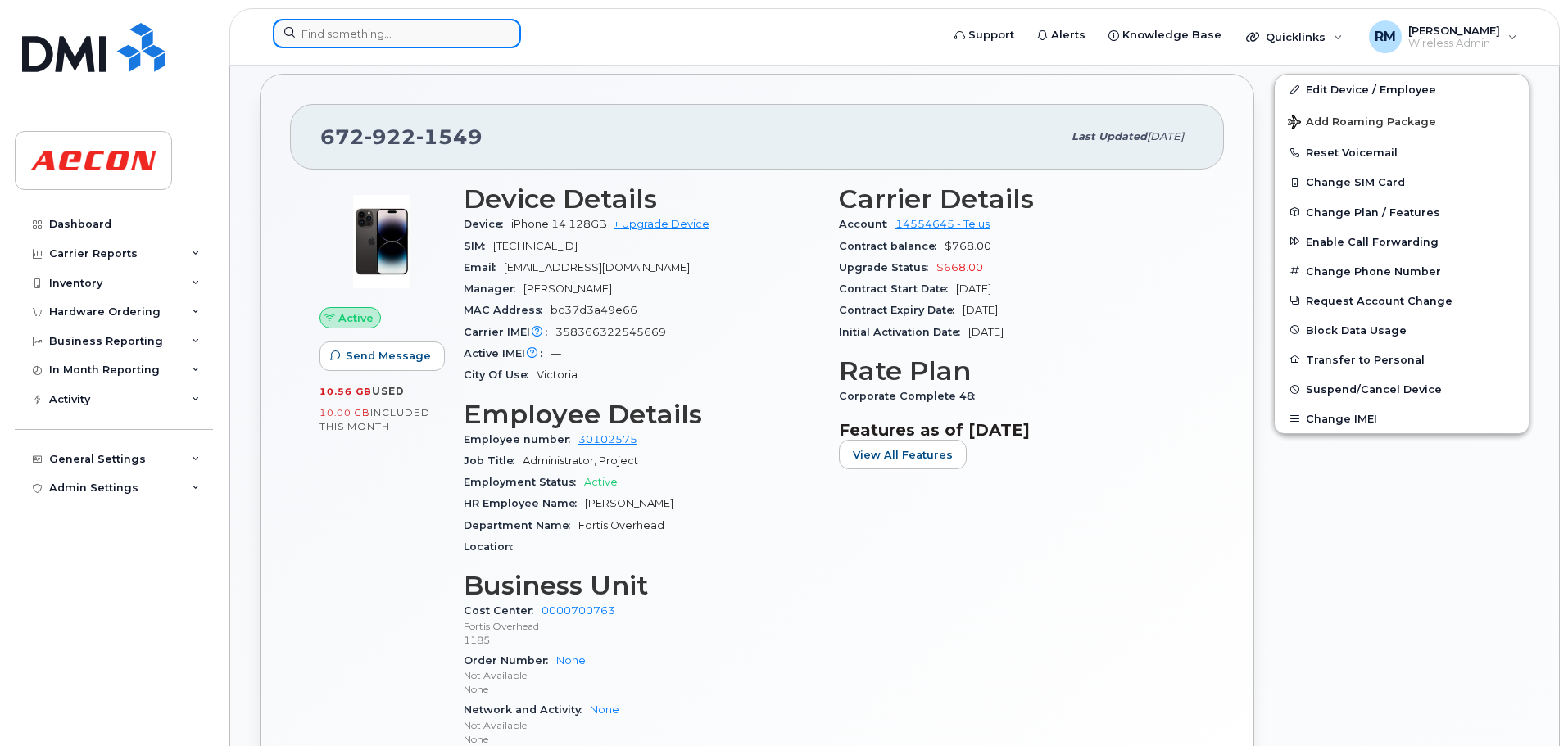
drag, startPoint x: 341, startPoint y: 32, endPoint x: 407, endPoint y: 39, distance: 66.4
click at [341, 32] on input at bounding box center [397, 34] width 248 height 30
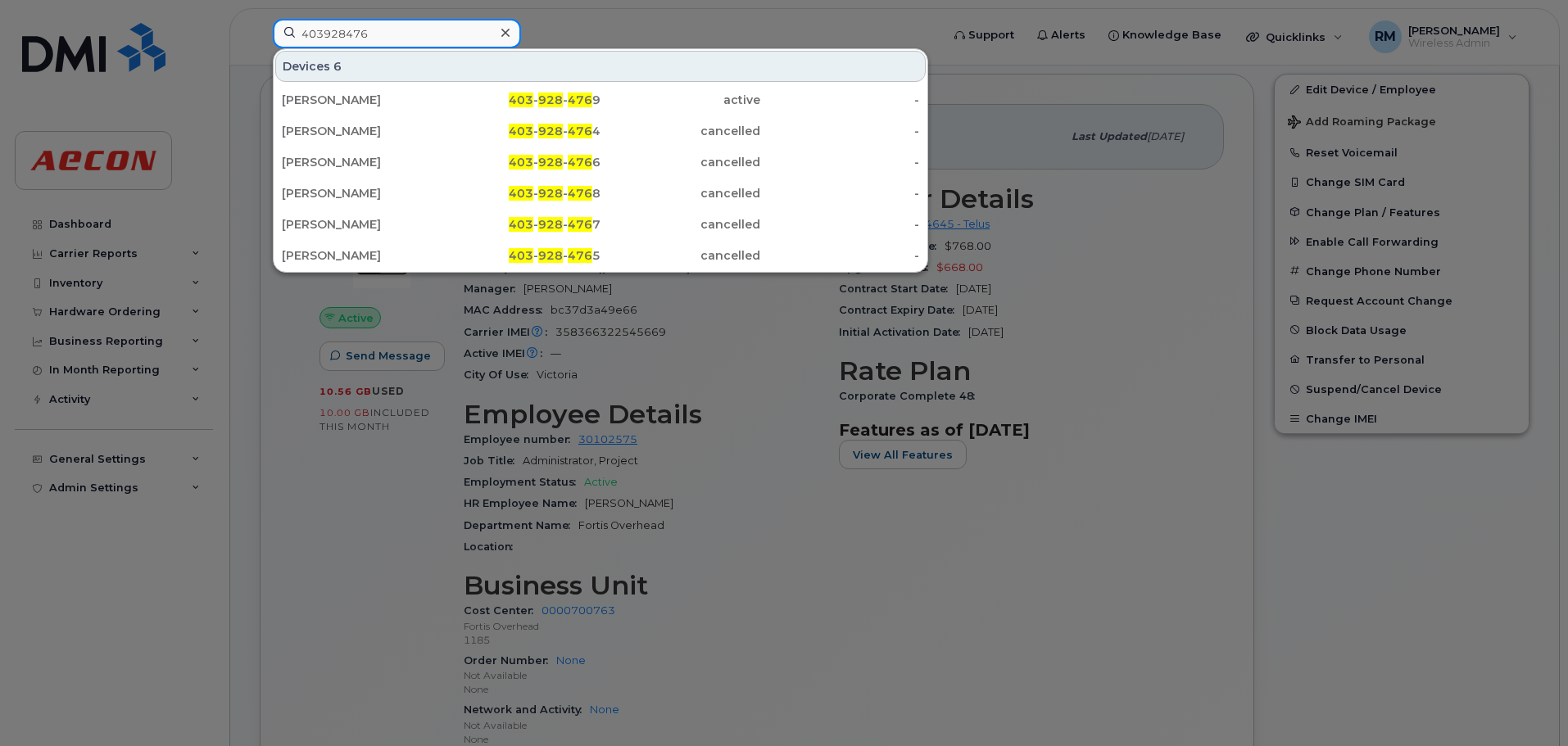
type input "403928476"
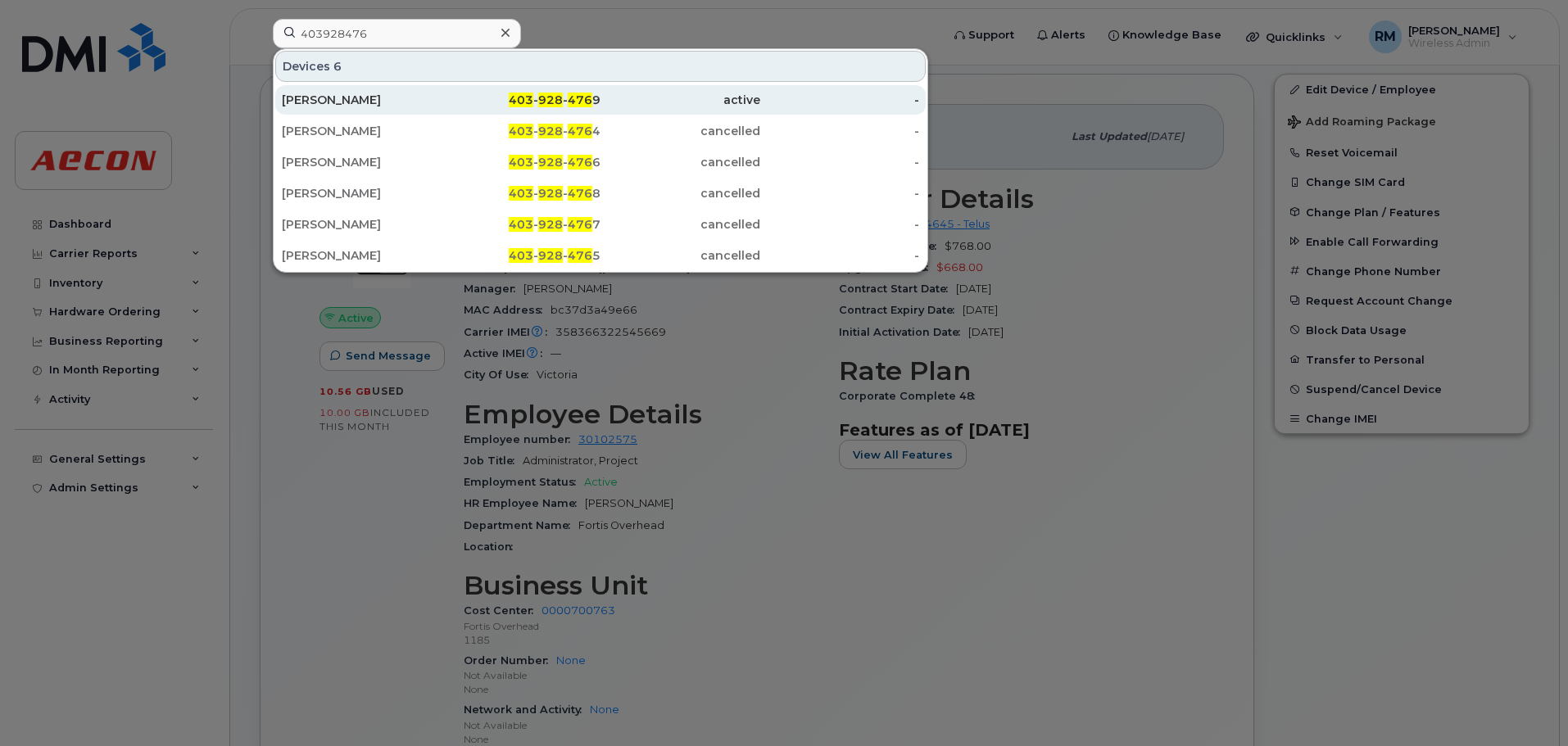
click at [559, 102] on span "928" at bounding box center [550, 100] width 24 height 15
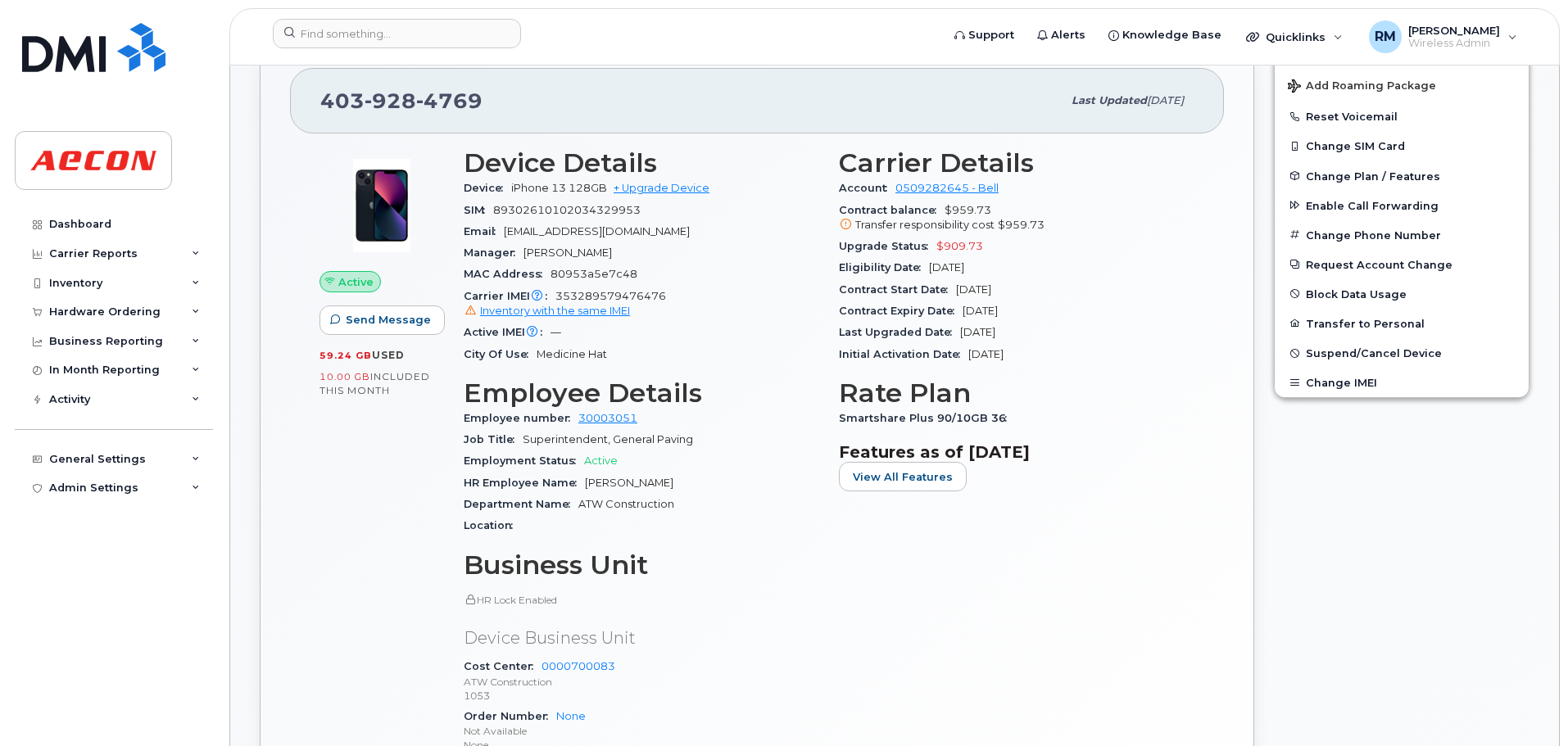
scroll to position [574, 0]
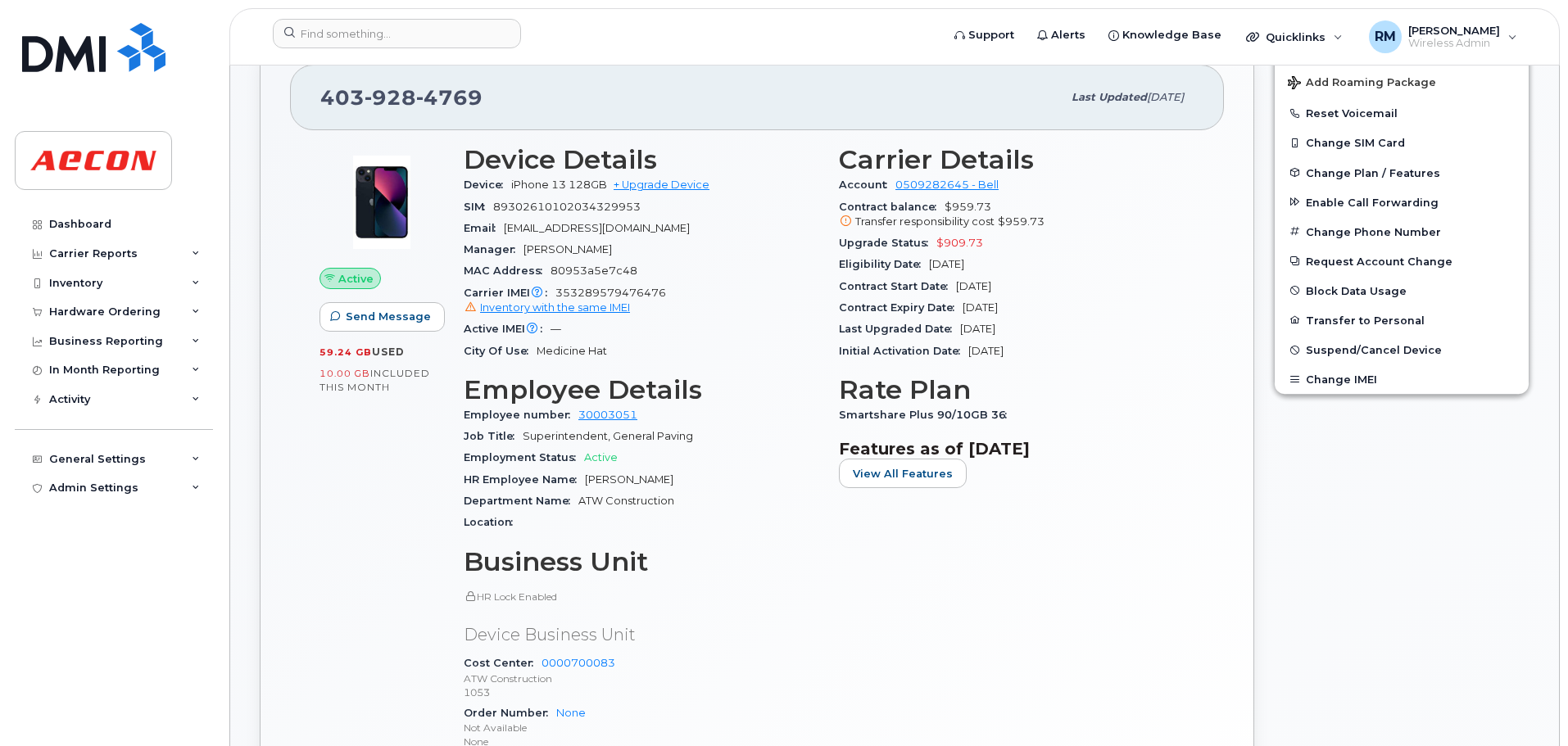
click at [588, 482] on span "[PERSON_NAME]" at bounding box center [629, 480] width 89 height 13
drag, startPoint x: 589, startPoint y: 479, endPoint x: 715, endPoint y: 479, distance: 126.0
click at [715, 479] on div "HR Employee Name [PERSON_NAME]" at bounding box center [642, 480] width 355 height 21
drag, startPoint x: 585, startPoint y: 480, endPoint x: 718, endPoint y: 480, distance: 133.0
click at [718, 480] on div "HR Employee Name [PERSON_NAME]" at bounding box center [642, 480] width 355 height 21
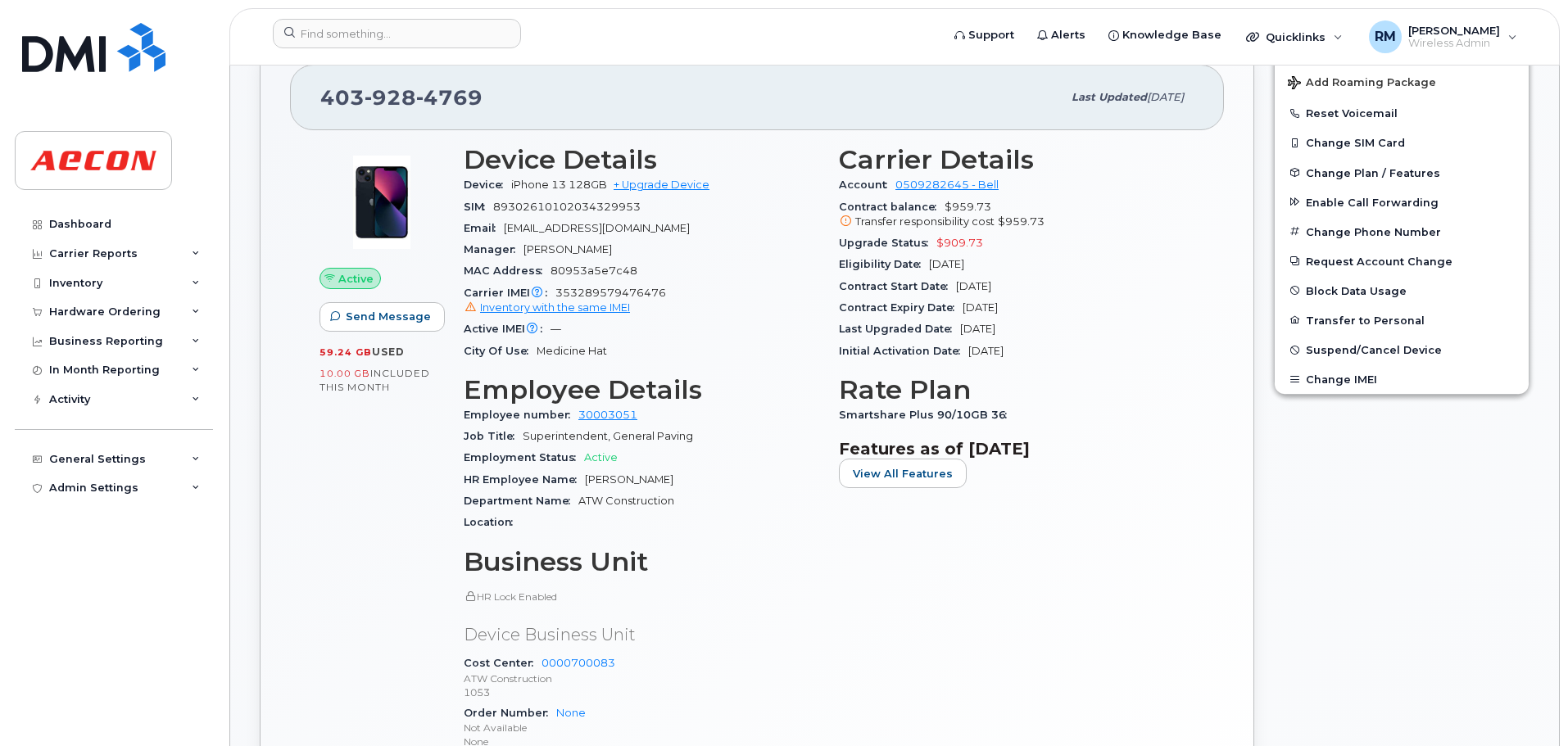
copy span "[PERSON_NAME]"
drag, startPoint x: 841, startPoint y: 415, endPoint x: 1106, endPoint y: 404, distance: 265.2
click at [1106, 404] on div "Smartshare Plus 90/10GB 36" at bounding box center [1016, 414] width 355 height 21
copy span "Smartshare Plus 90/10GB 36"
drag, startPoint x: 319, startPoint y: 36, endPoint x: 343, endPoint y: 44, distance: 25.3
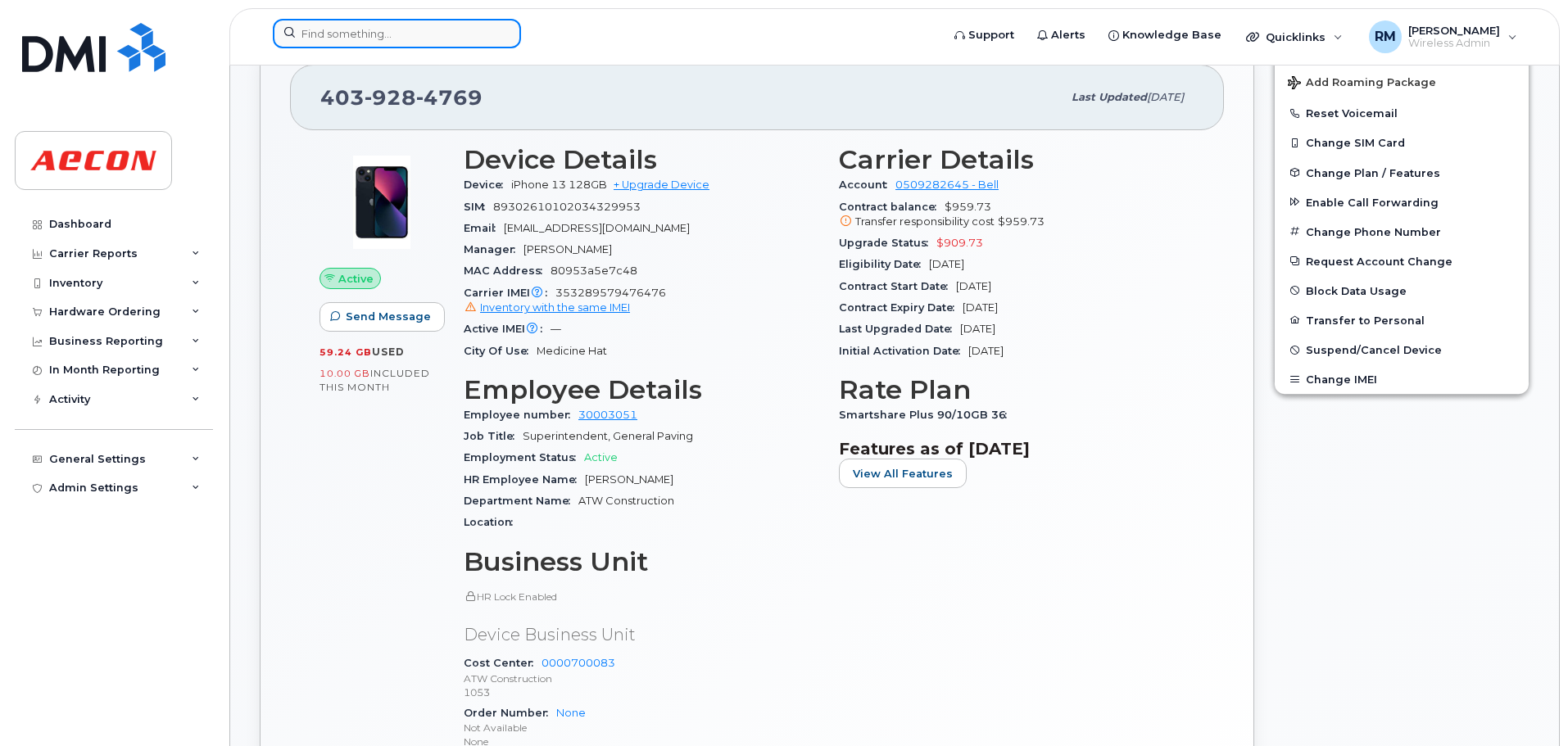
click at [319, 36] on input at bounding box center [397, 34] width 248 height 30
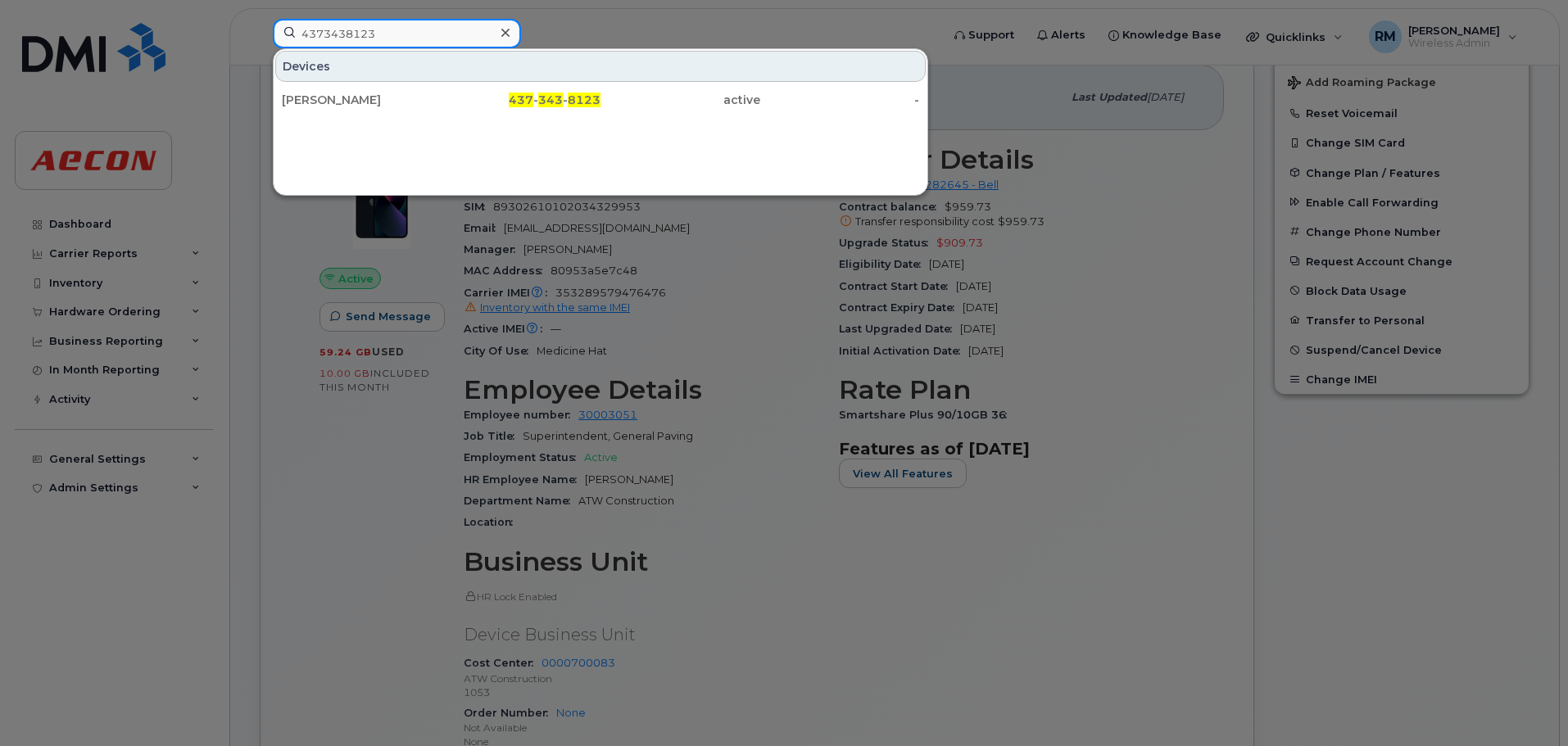
type input "4373438123"
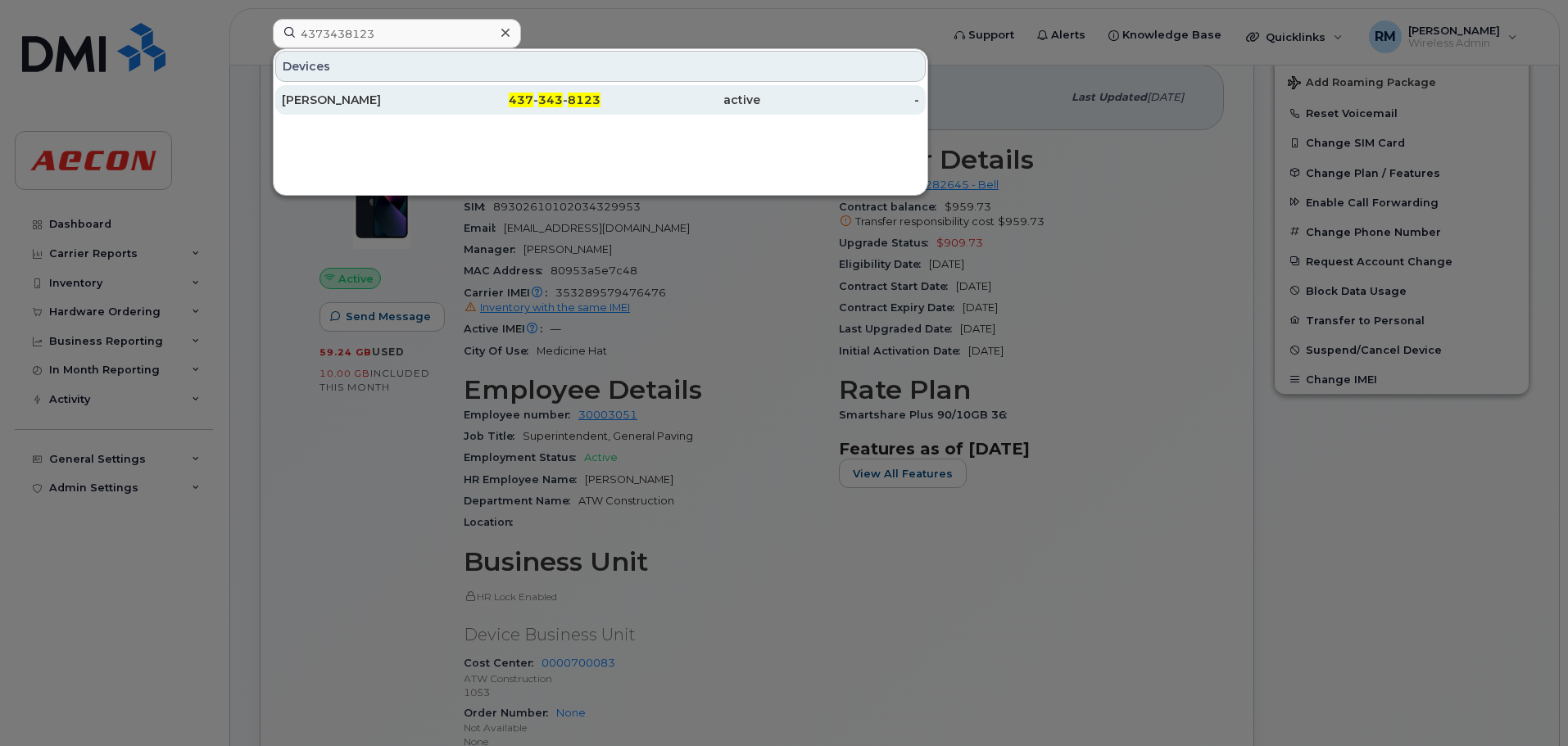
click at [522, 98] on span "437" at bounding box center [520, 100] width 24 height 15
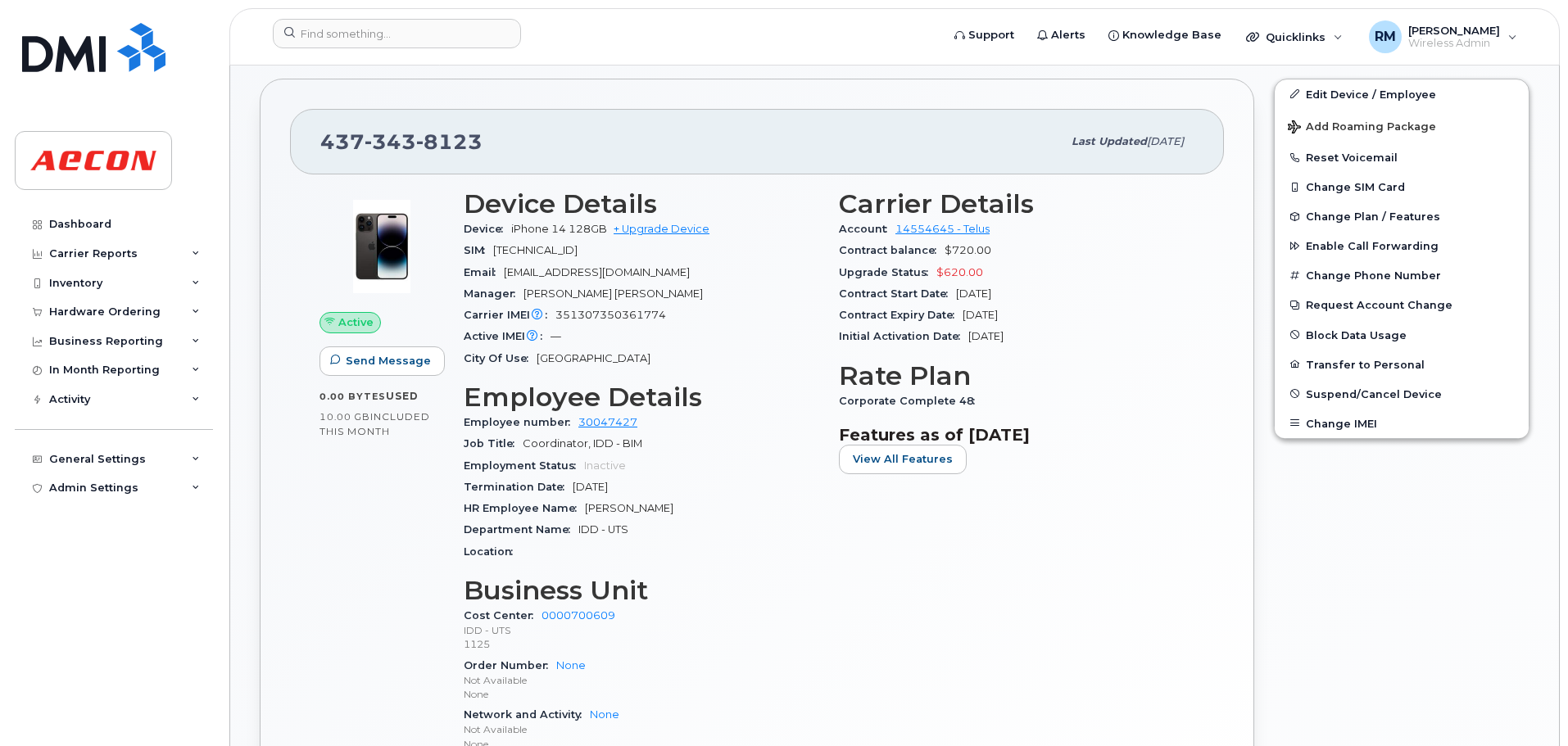
scroll to position [491, 0]
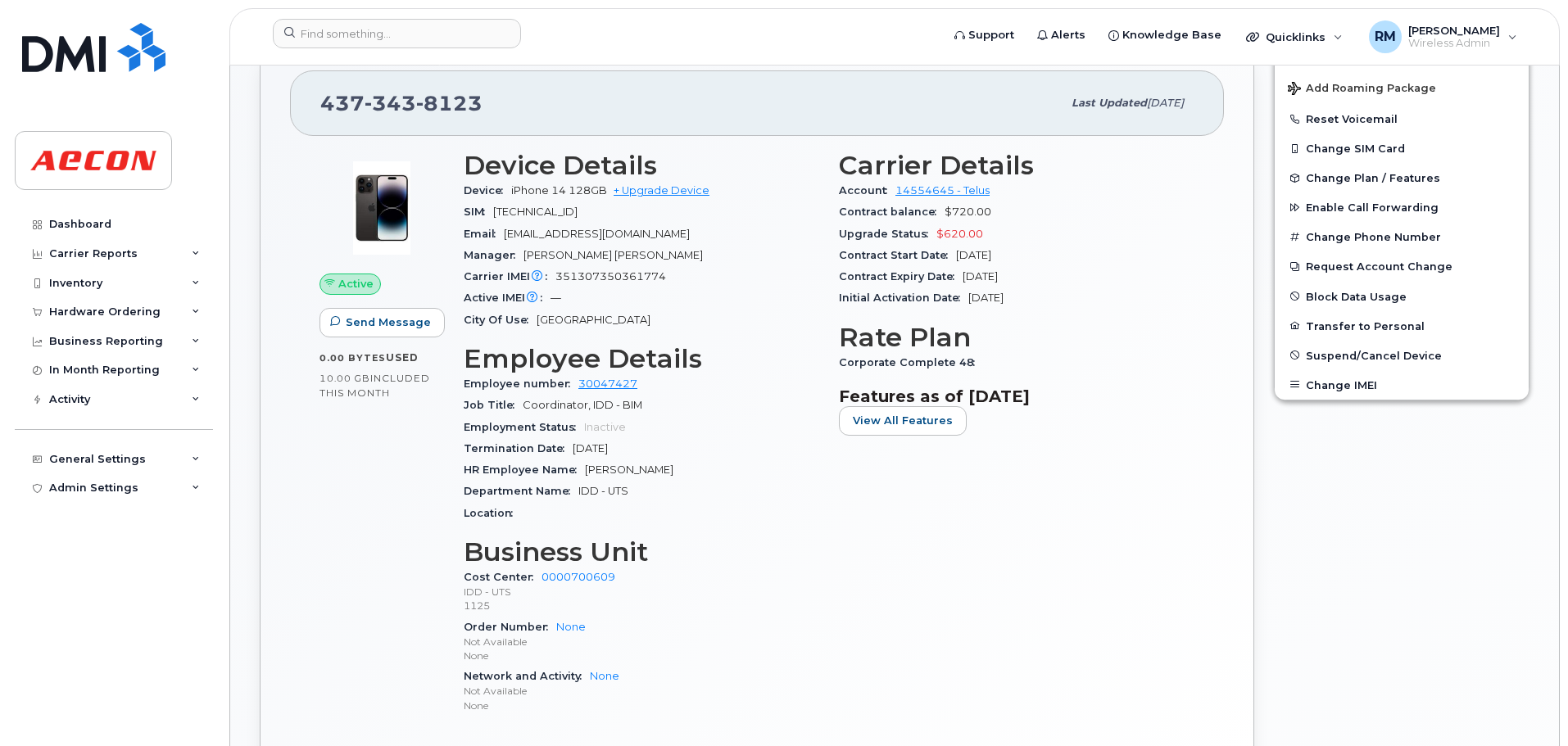
drag, startPoint x: 585, startPoint y: 470, endPoint x: 756, endPoint y: 480, distance: 171.3
click at [756, 480] on div "HR Employee Name [PERSON_NAME]" at bounding box center [642, 470] width 355 height 21
copy span "Zahra Ahmadnasab"
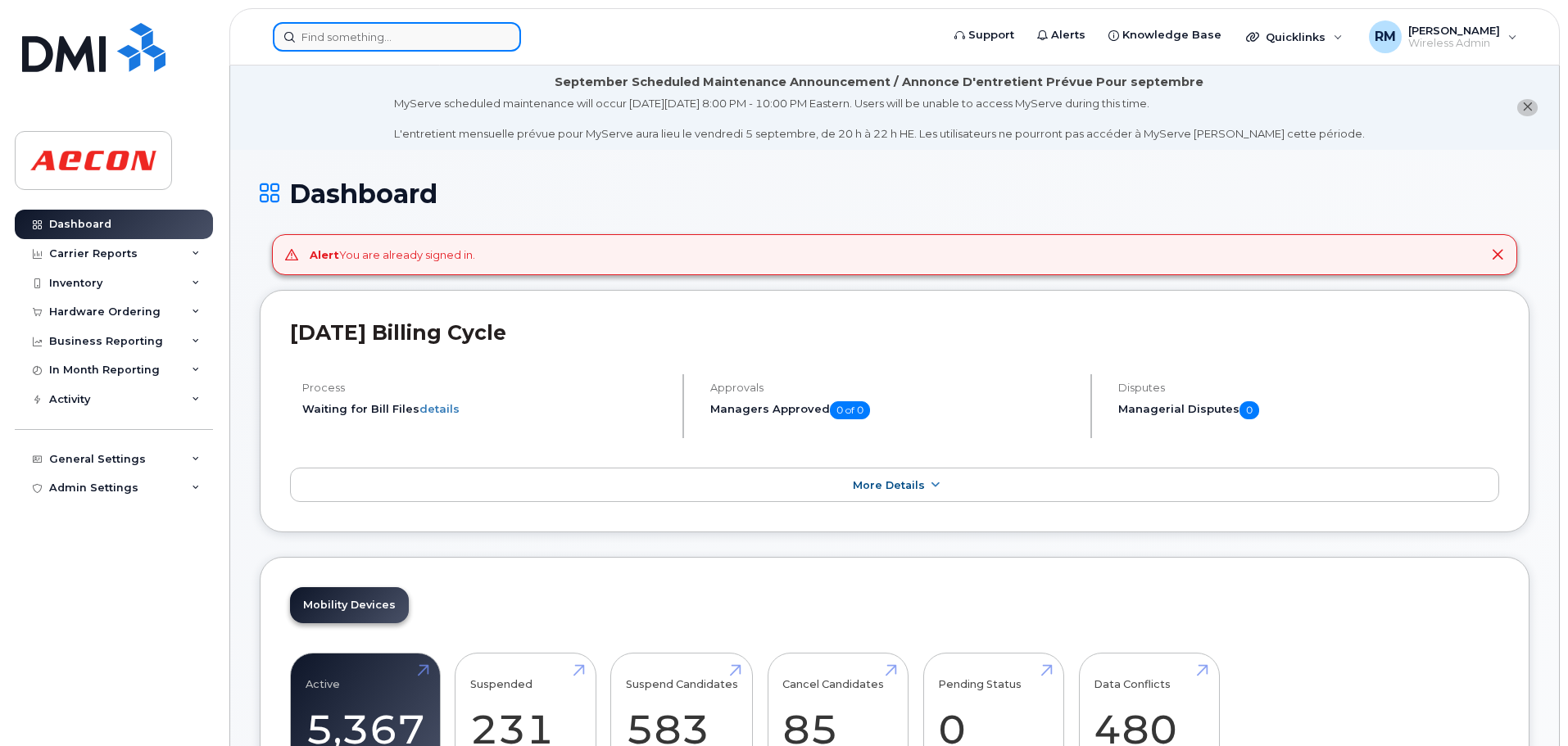
click at [364, 44] on input at bounding box center [397, 36] width 248 height 30
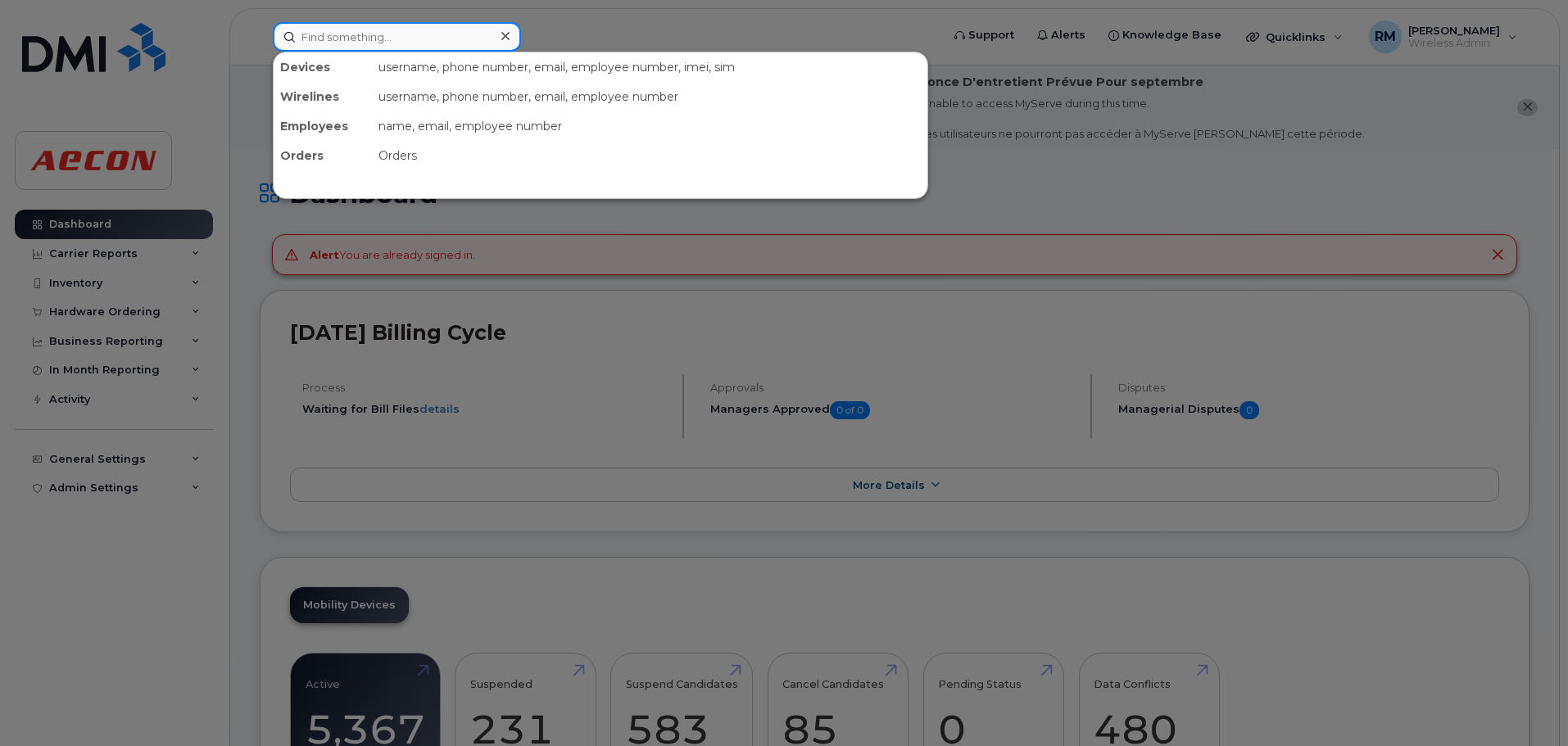
click at [312, 39] on input at bounding box center [397, 36] width 248 height 30
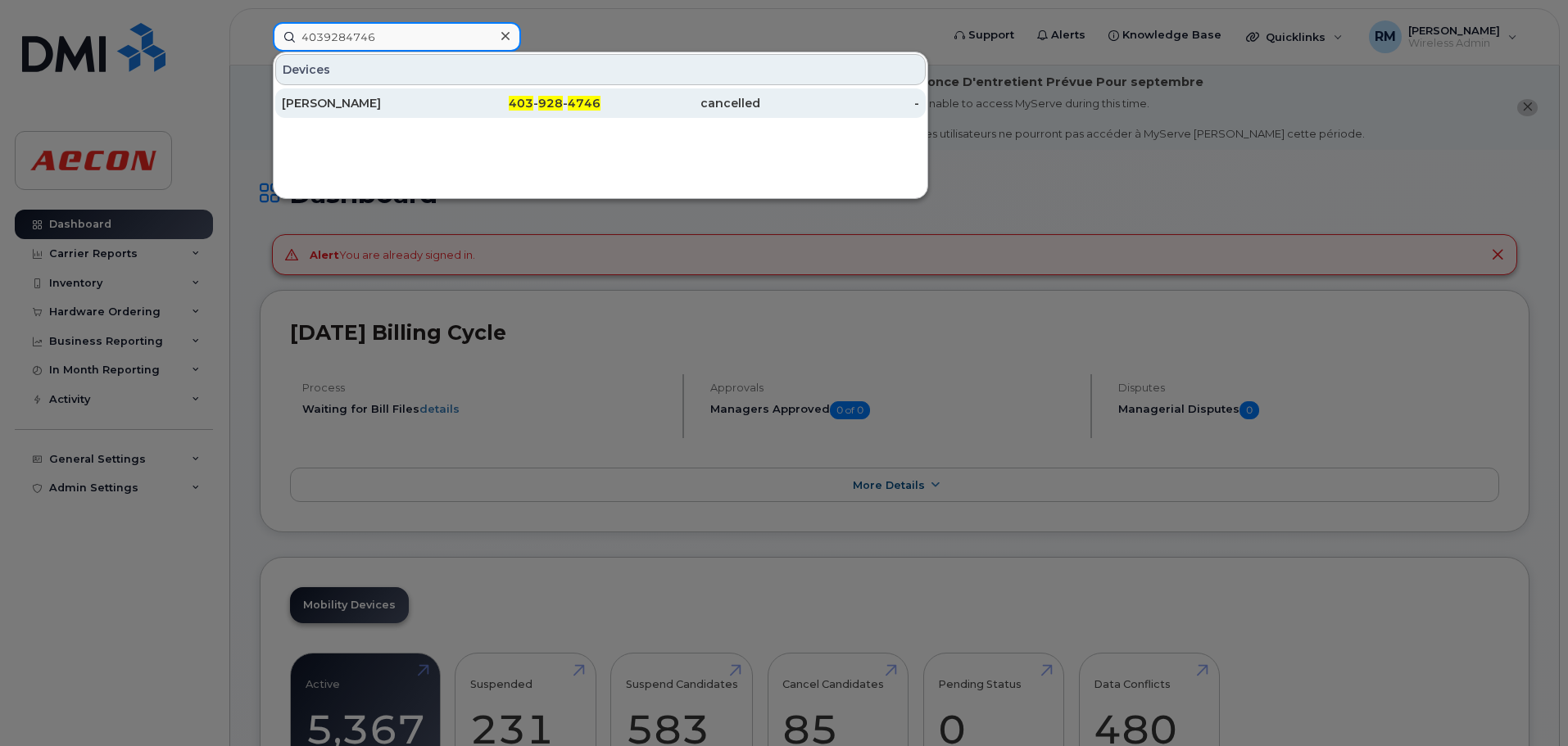
type input "4039284746"
click at [557, 96] on div "403 - 928 - 4746" at bounding box center [521, 103] width 160 height 16
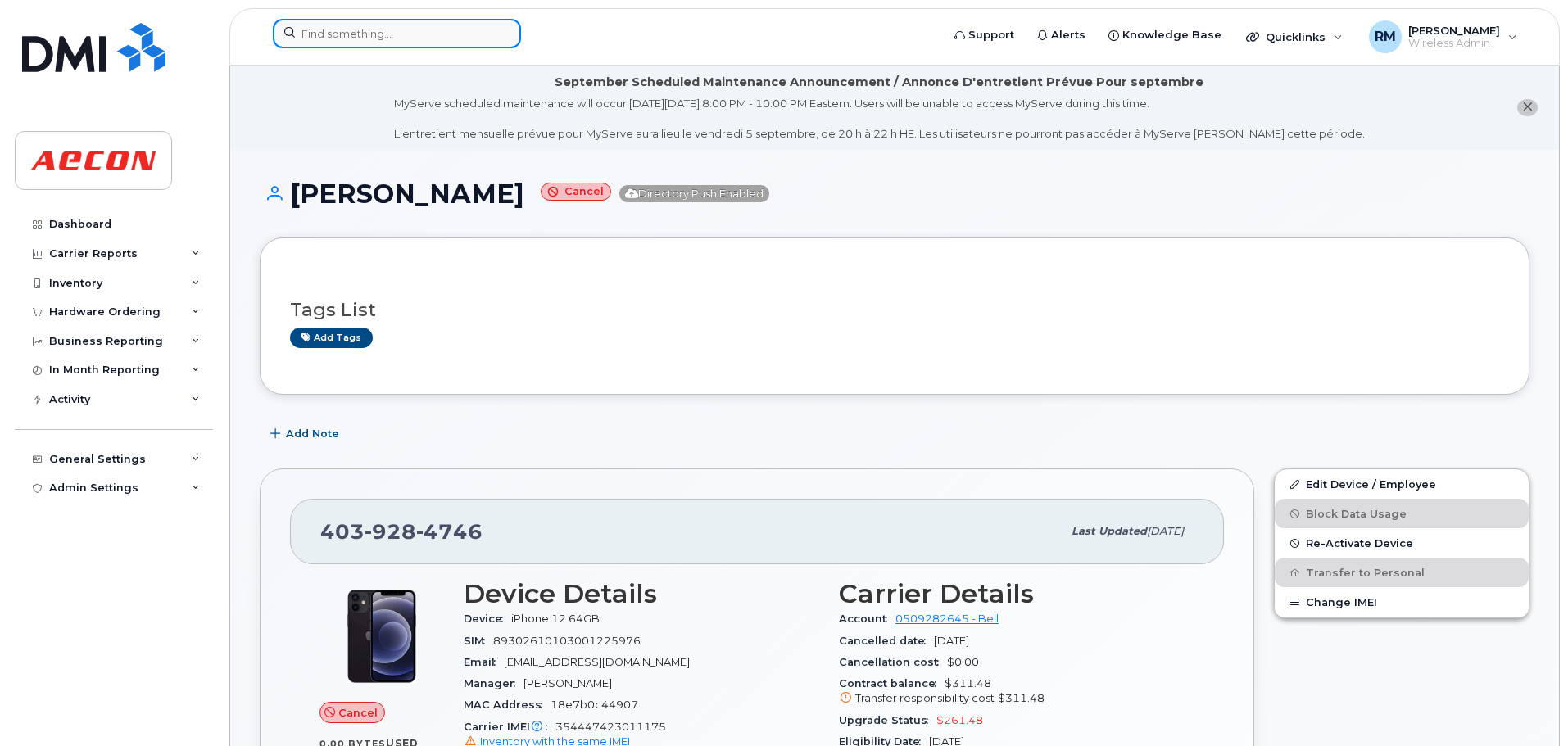
click at [416, 40] on input at bounding box center [397, 34] width 248 height 30
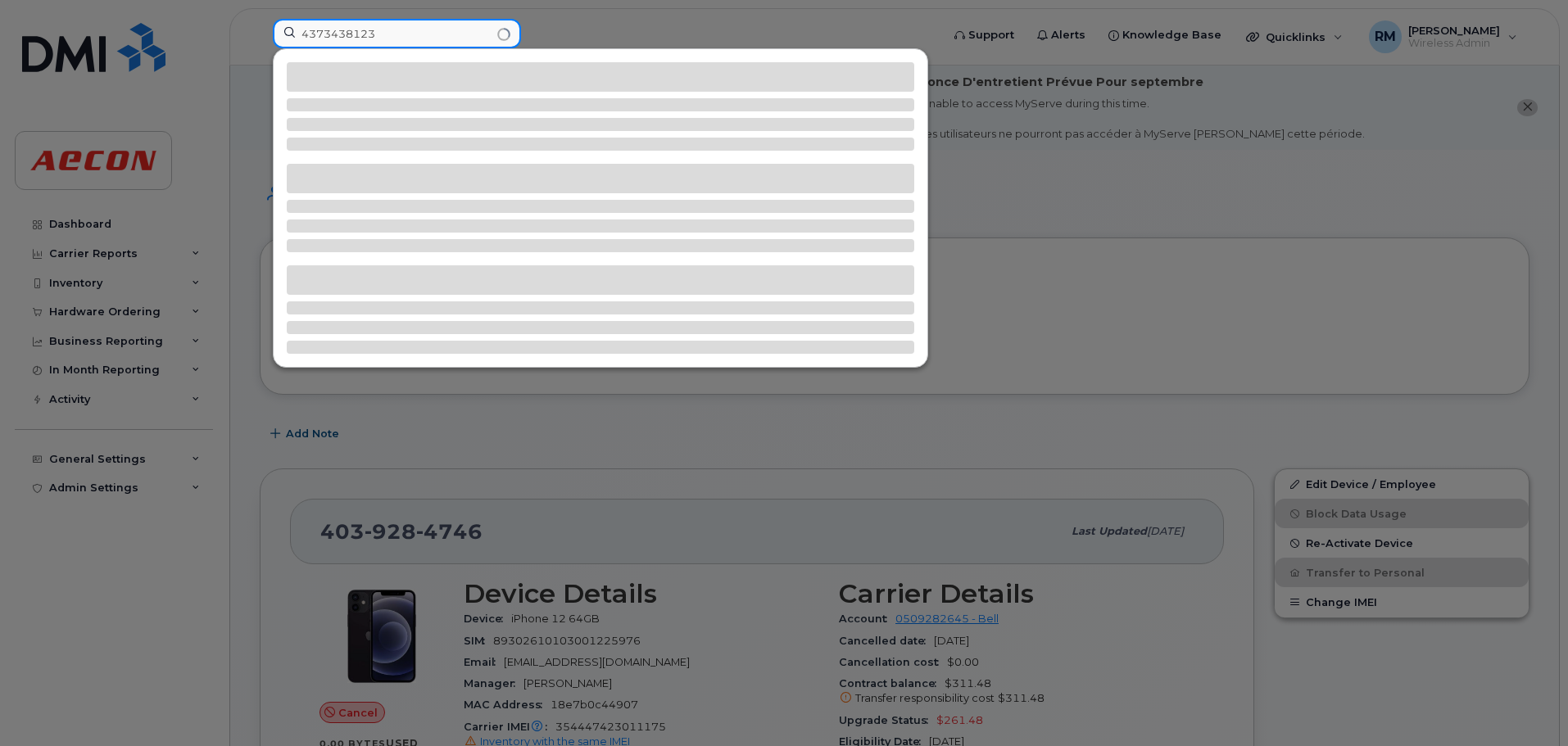
type input "4373438123"
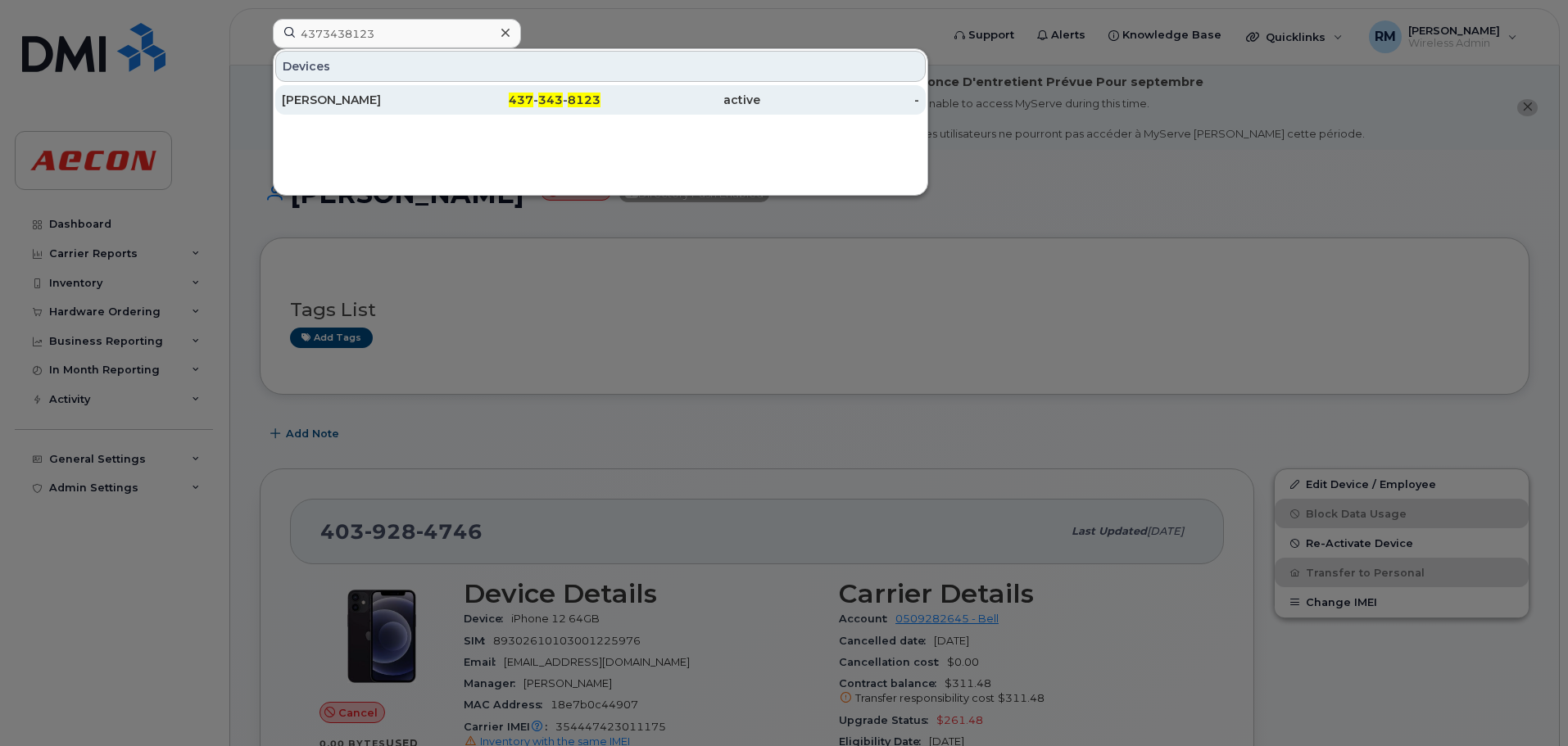
click at [549, 98] on span "343" at bounding box center [550, 100] width 24 height 15
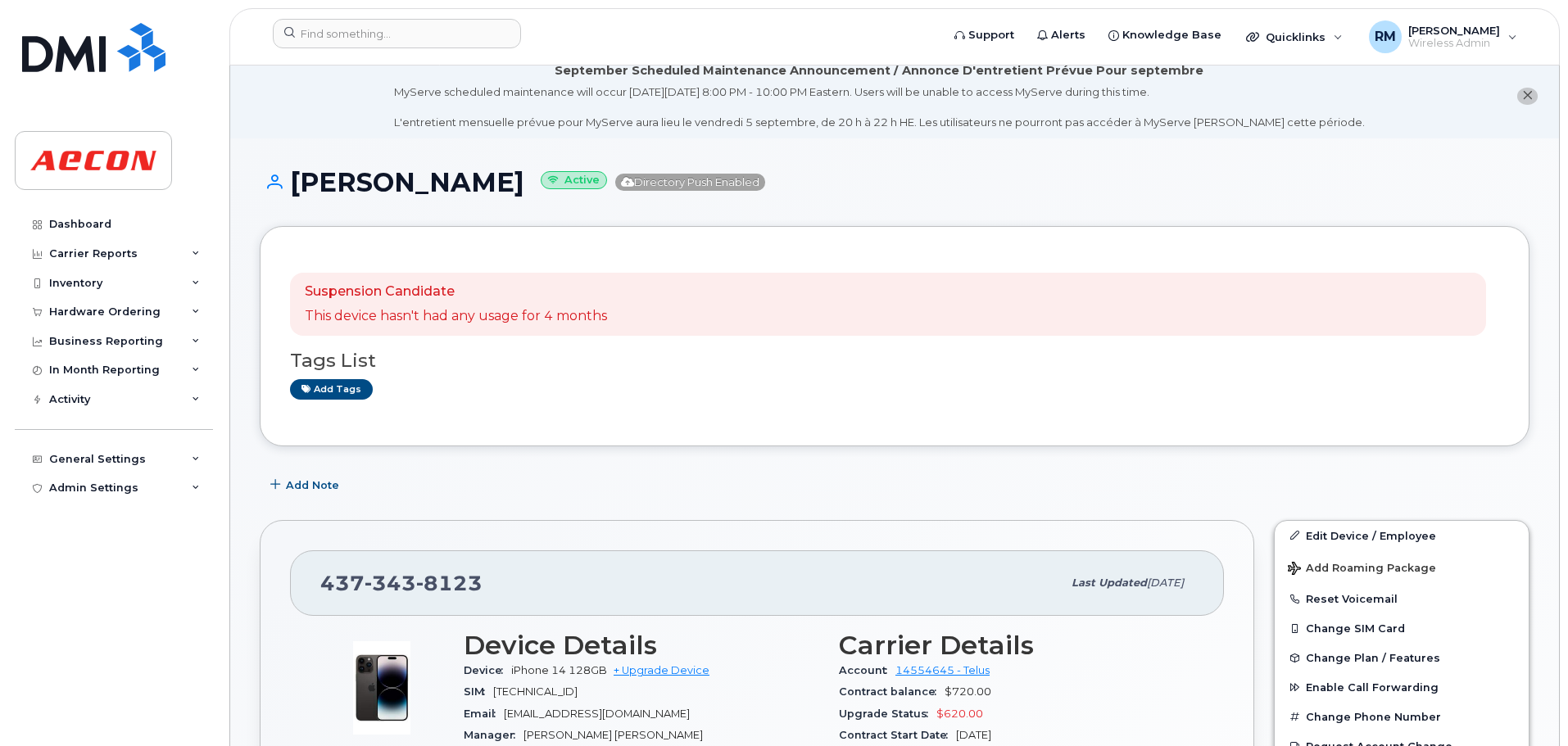
scroll to position [82, 0]
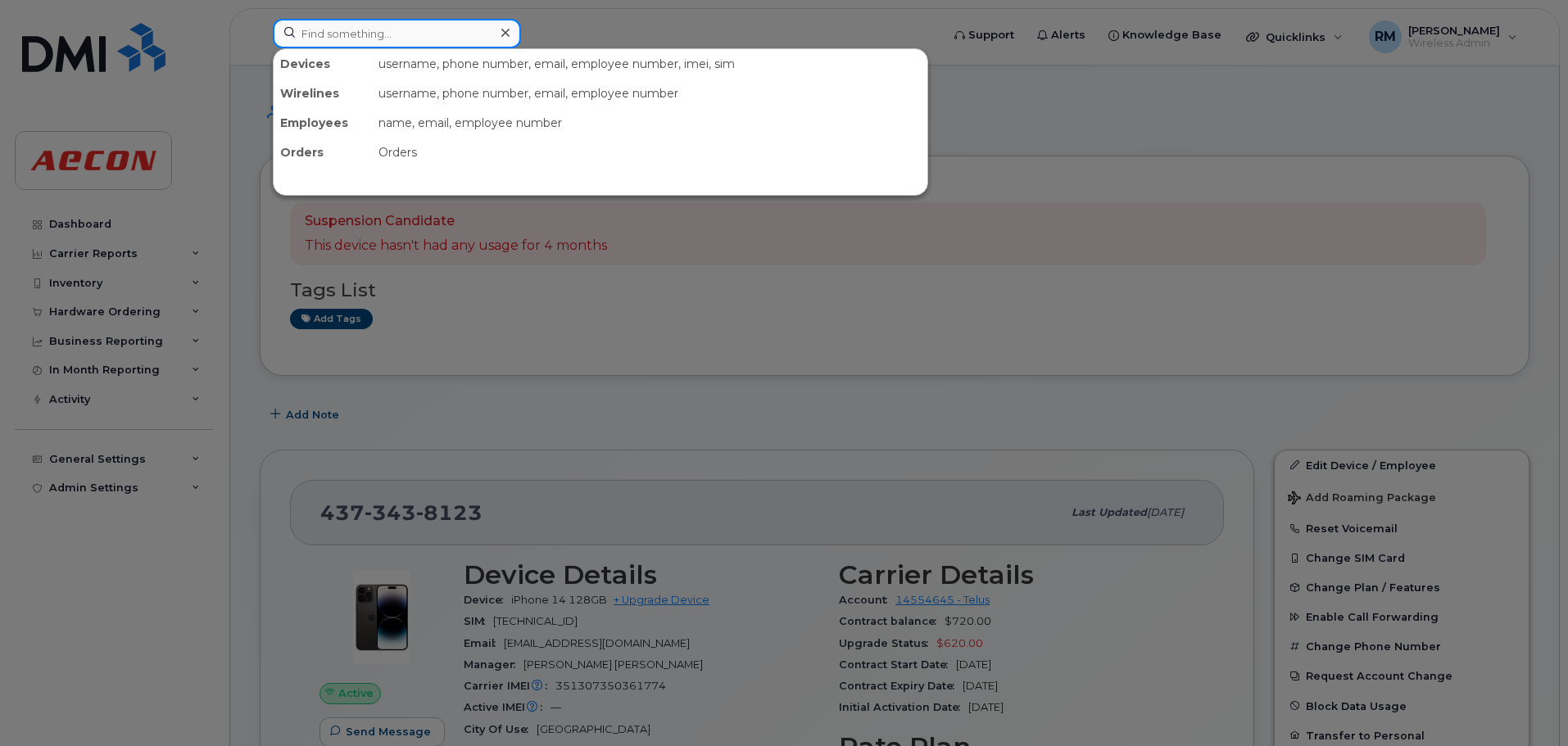
click at [358, 40] on input at bounding box center [397, 34] width 248 height 30
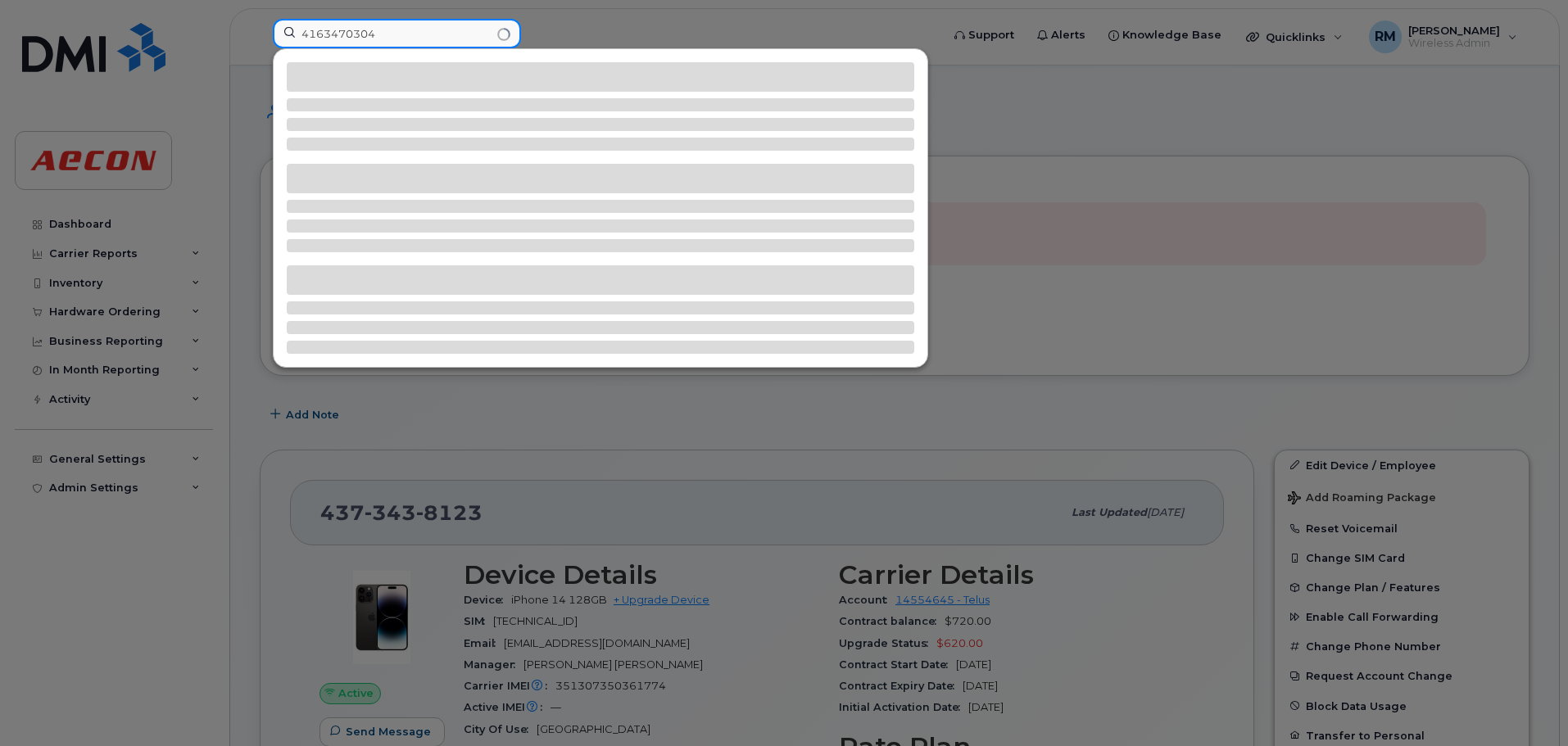
type input "4163470304"
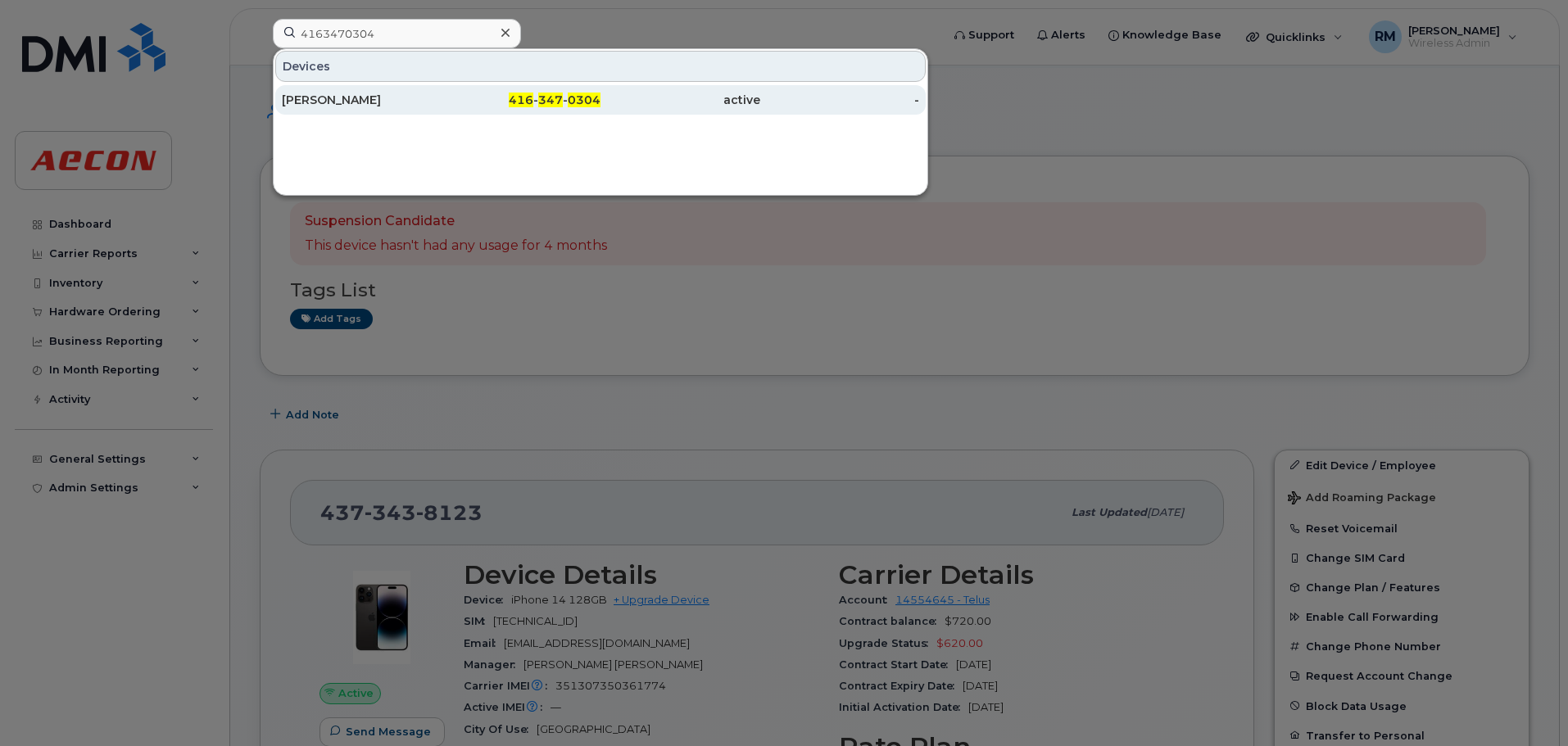
click at [334, 102] on div "[PERSON_NAME]" at bounding box center [362, 100] width 160 height 16
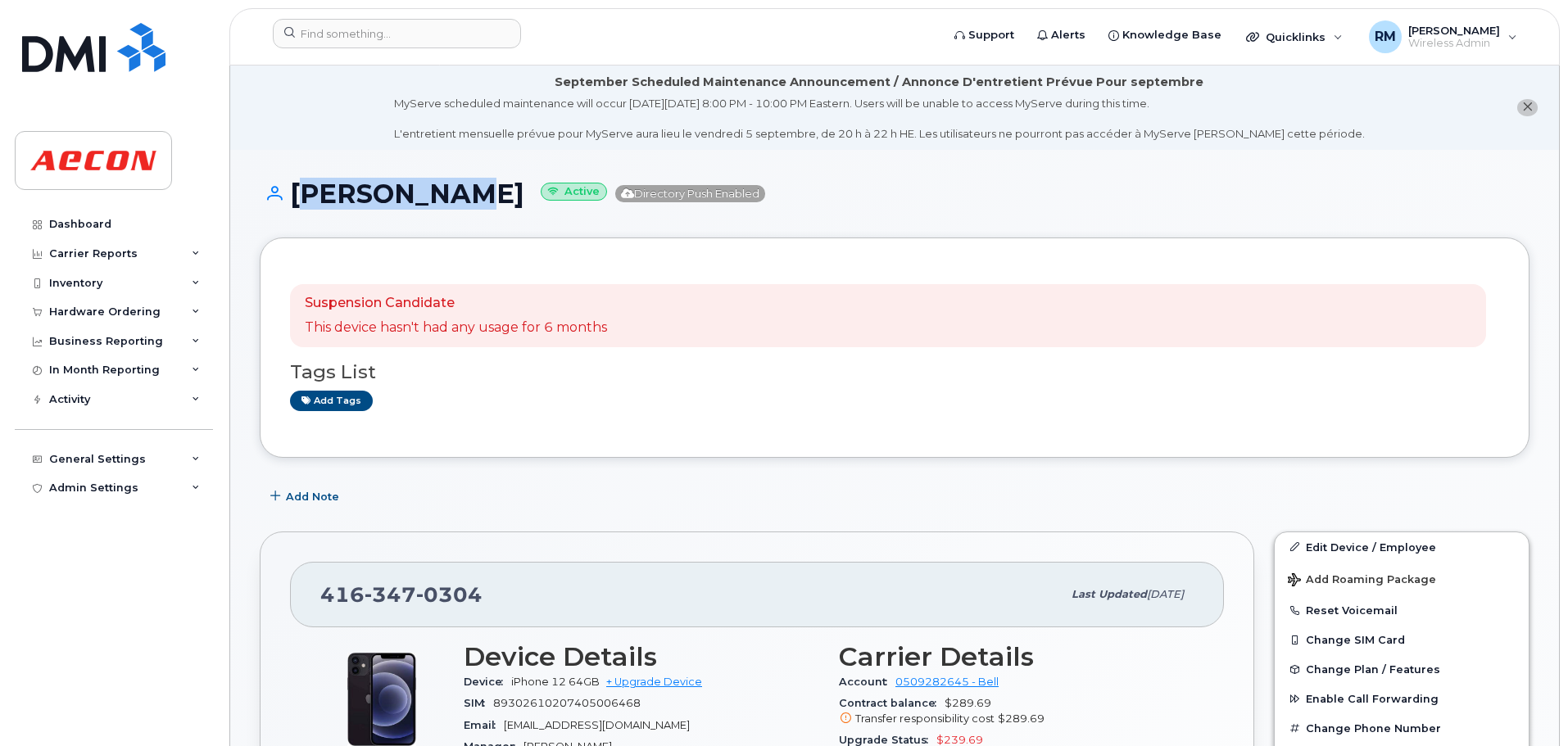
drag, startPoint x: 478, startPoint y: 191, endPoint x: 294, endPoint y: 190, distance: 184.0
click at [294, 190] on h1 "Mo Mohamed Active Directory Push Enabled" at bounding box center [894, 194] width 1270 height 29
copy h1 "Mo Mohamed"
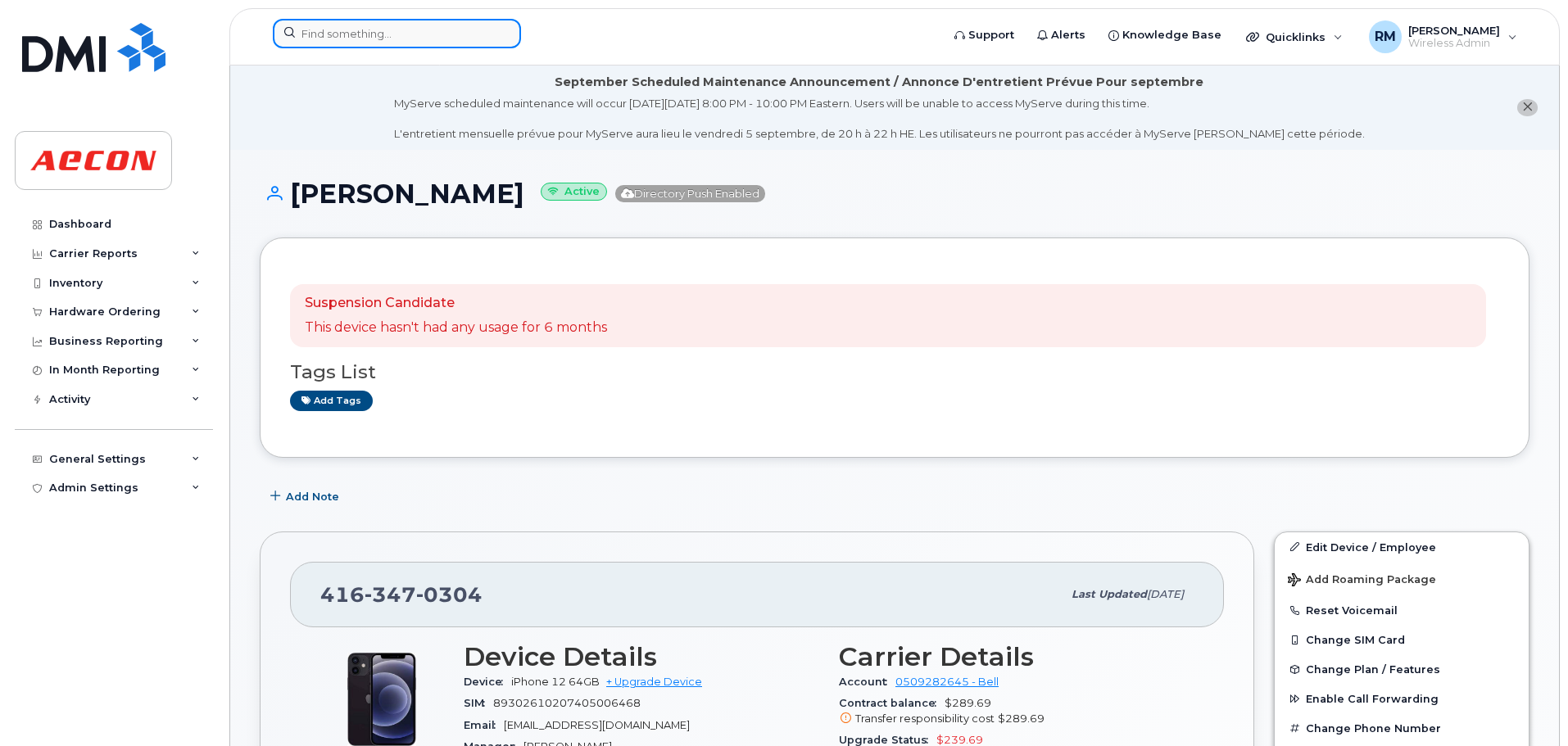
click at [350, 34] on input at bounding box center [397, 34] width 248 height 30
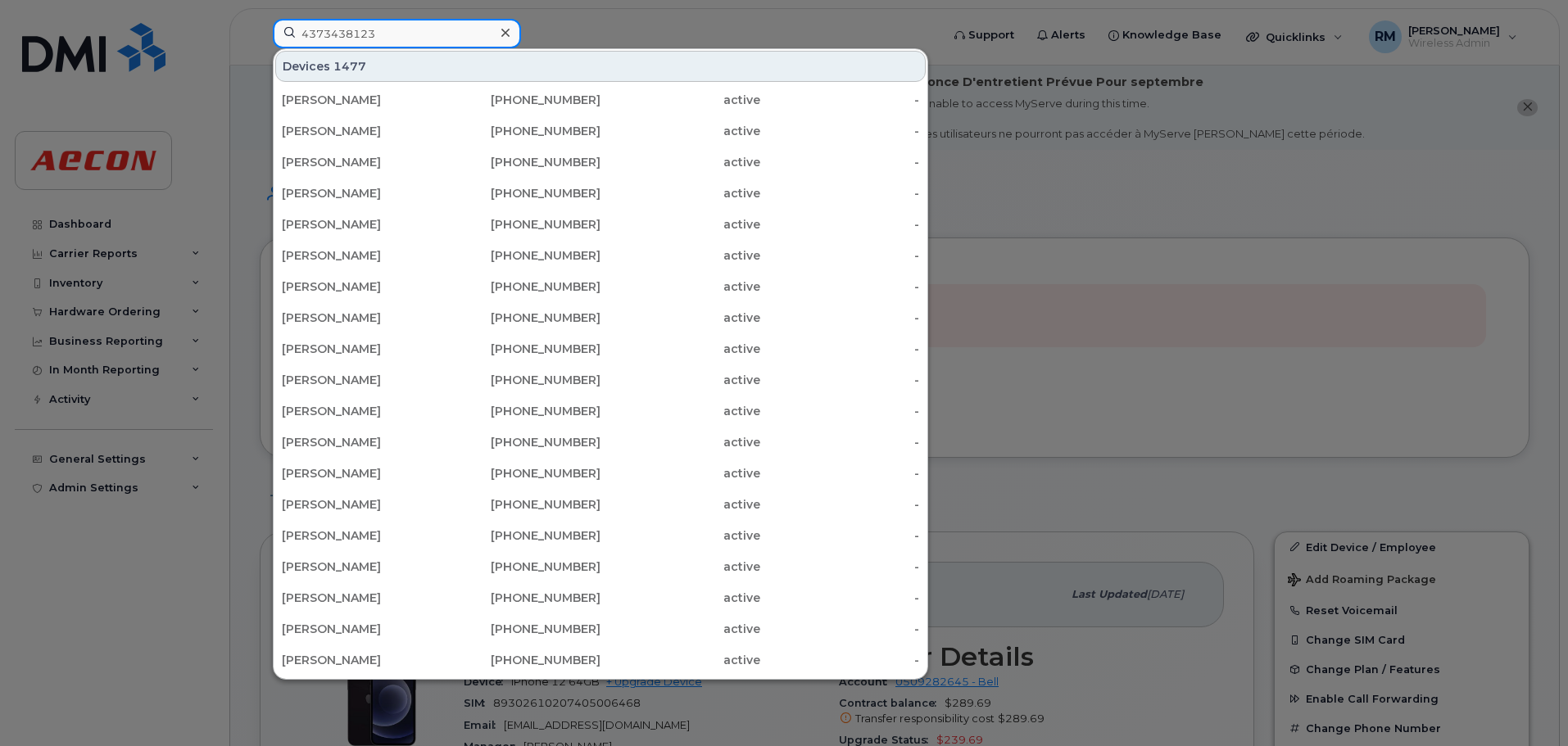
type input "4373438123"
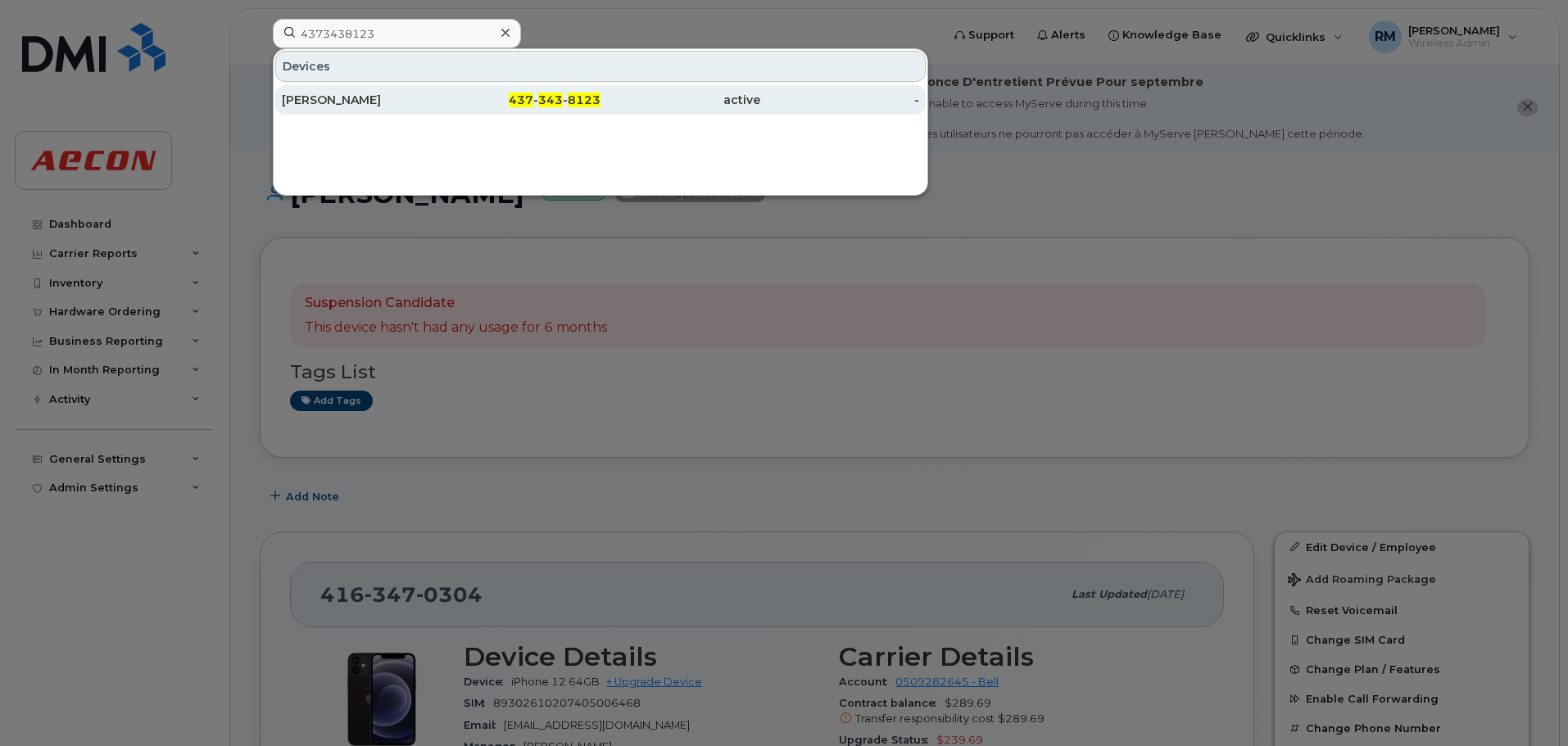
click at [551, 96] on span "343" at bounding box center [550, 100] width 24 height 15
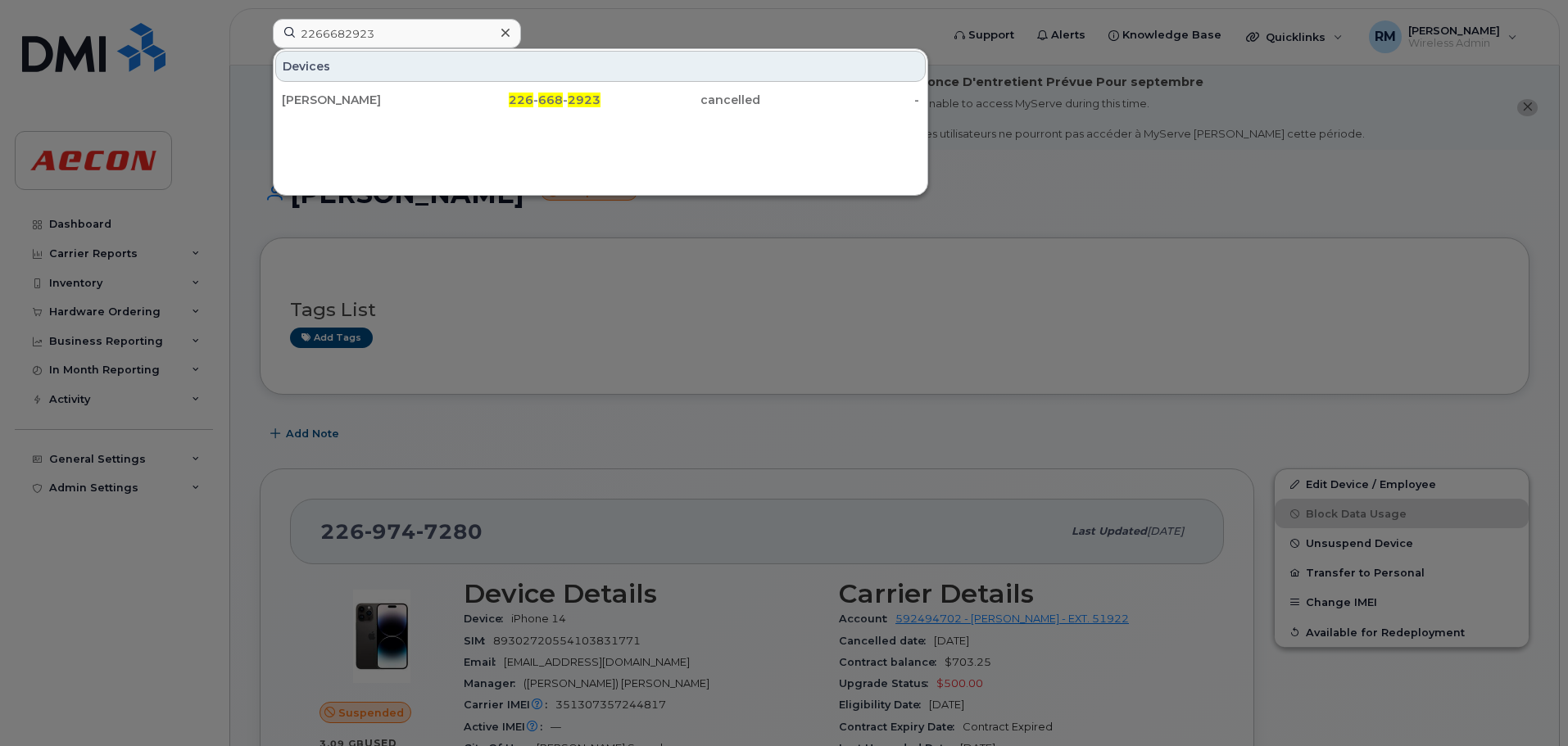
scroll to position [82, 0]
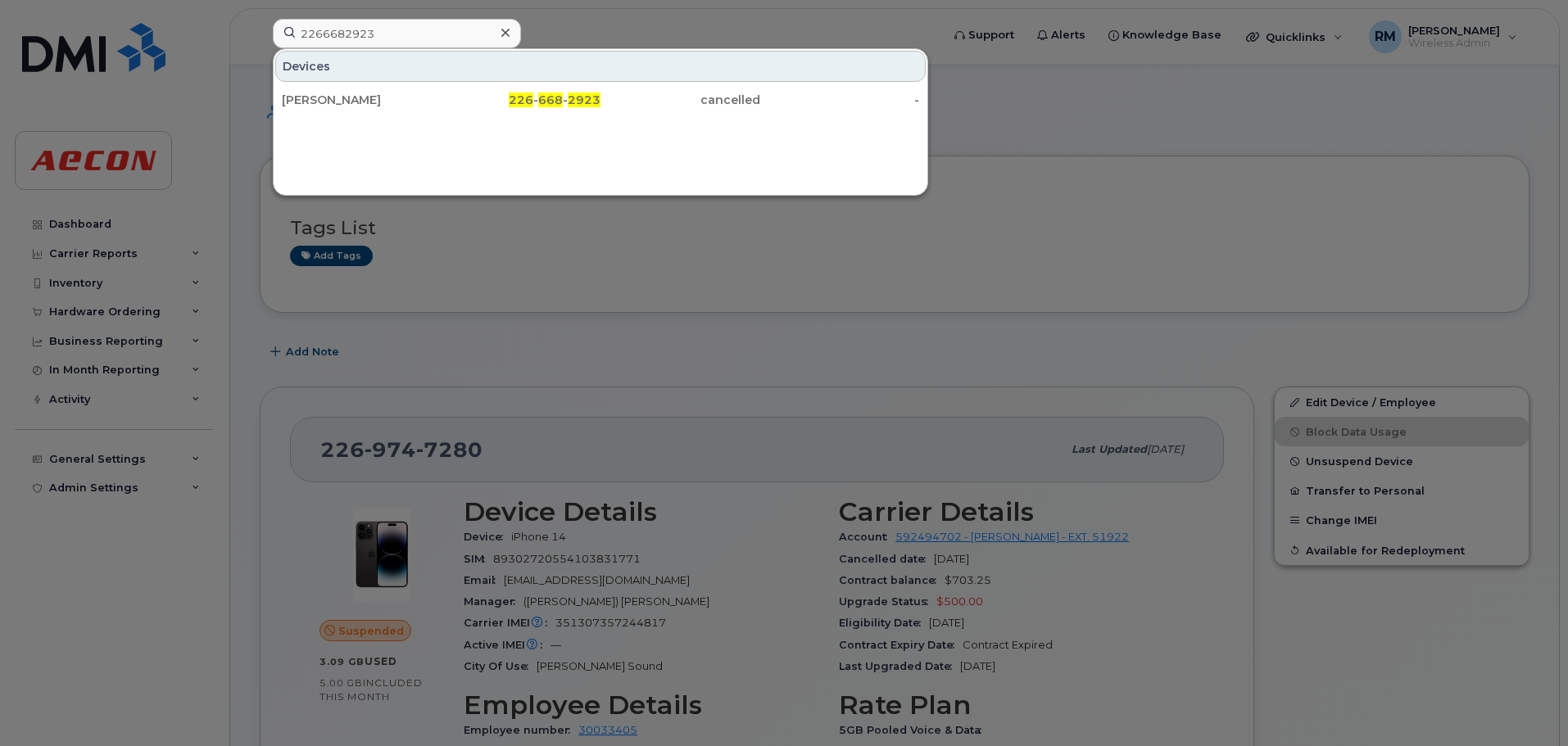
drag, startPoint x: 382, startPoint y: 33, endPoint x: 158, endPoint y: 33, distance: 224.0
click at [259, 33] on div "2266682923 Devices MATTHEW STEVENSON 226 - 668 - 2923 cancelled -" at bounding box center [601, 37] width 683 height 36
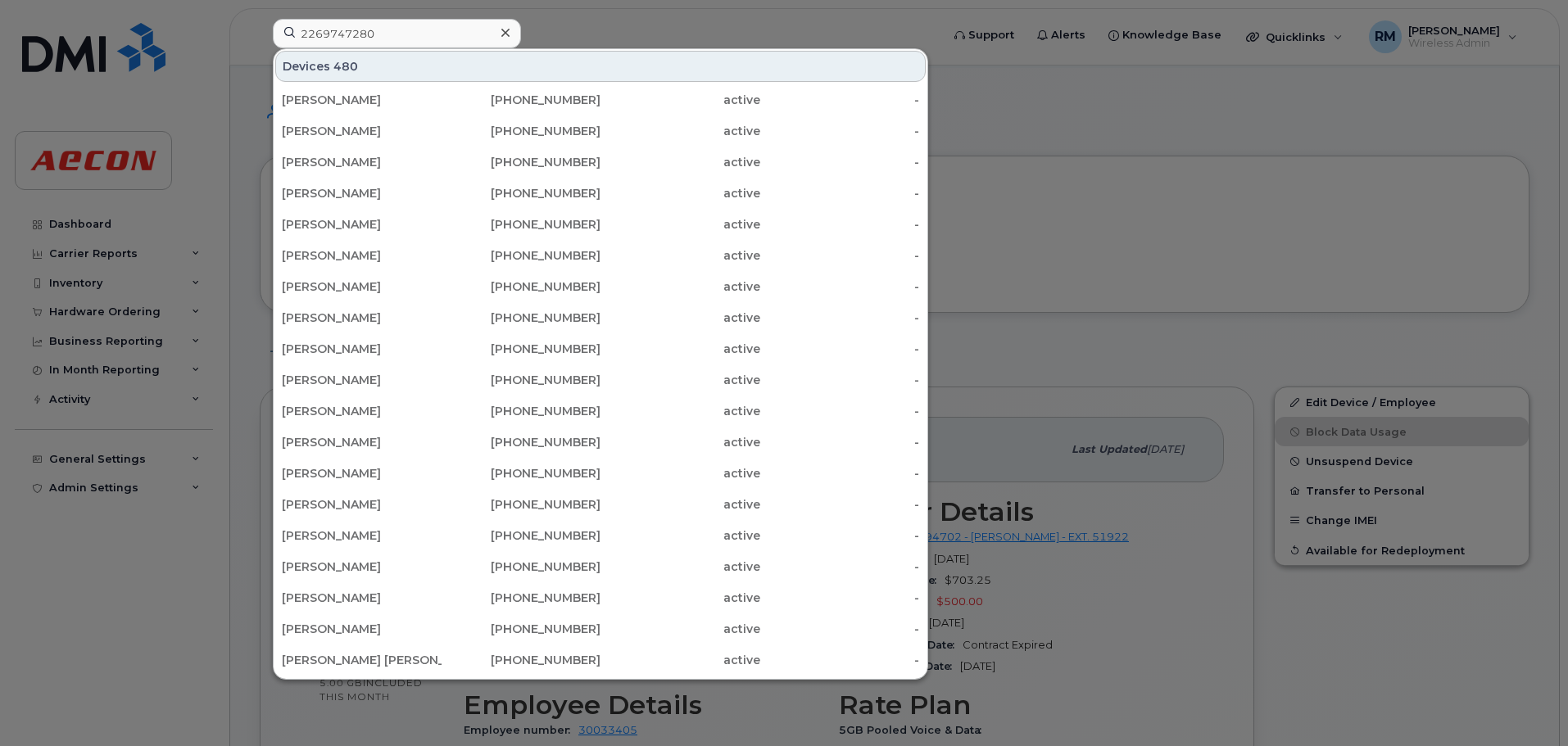
type input "2269747280"
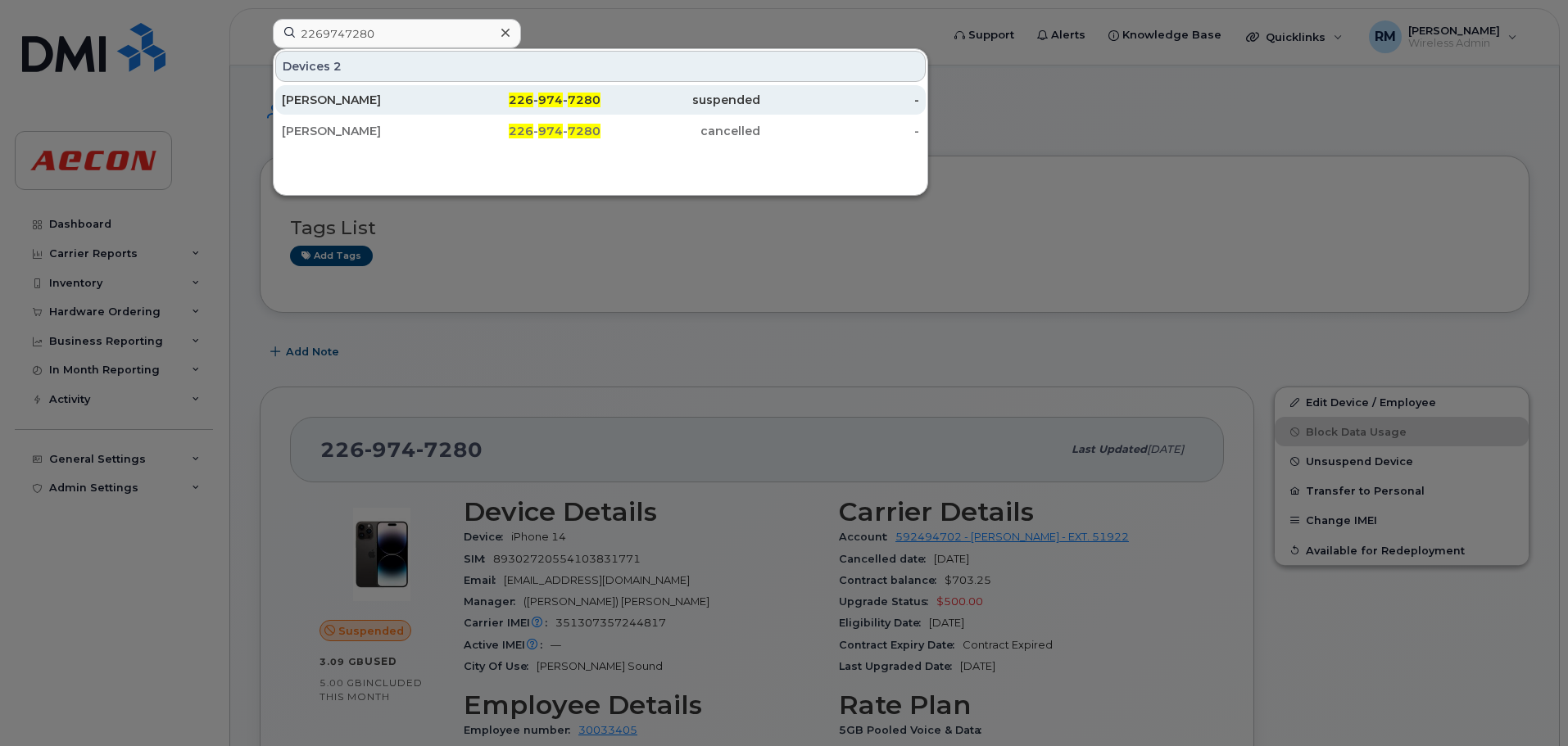
click at [330, 96] on div "[PERSON_NAME]" at bounding box center [362, 100] width 160 height 16
